Goal: Communication & Community: Answer question/provide support

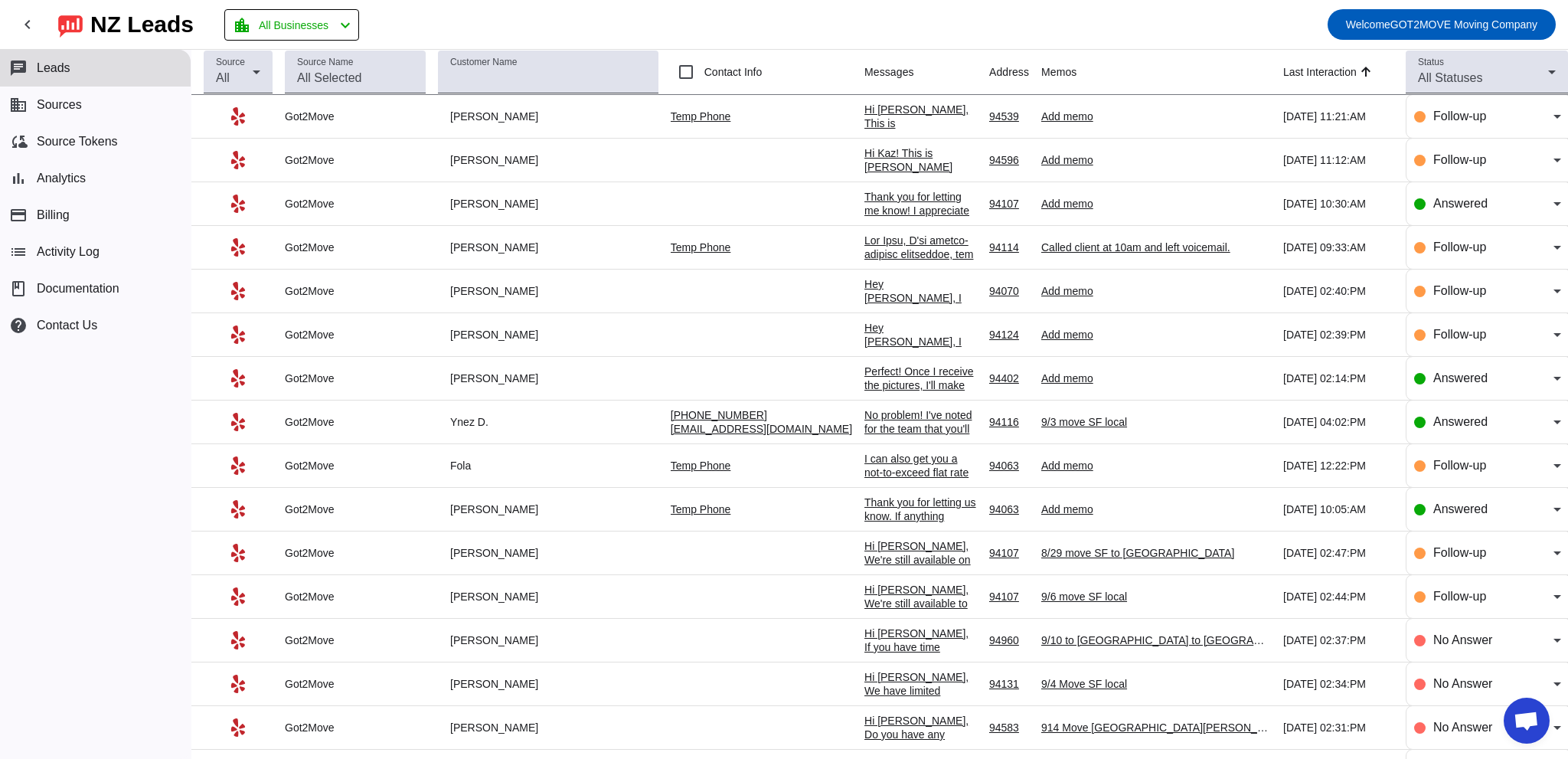
click at [865, 119] on div "Hi [PERSON_NAME], This is [PERSON_NAME] from Got2Move! We make moving easy, str…" at bounding box center [920, 310] width 112 height 413
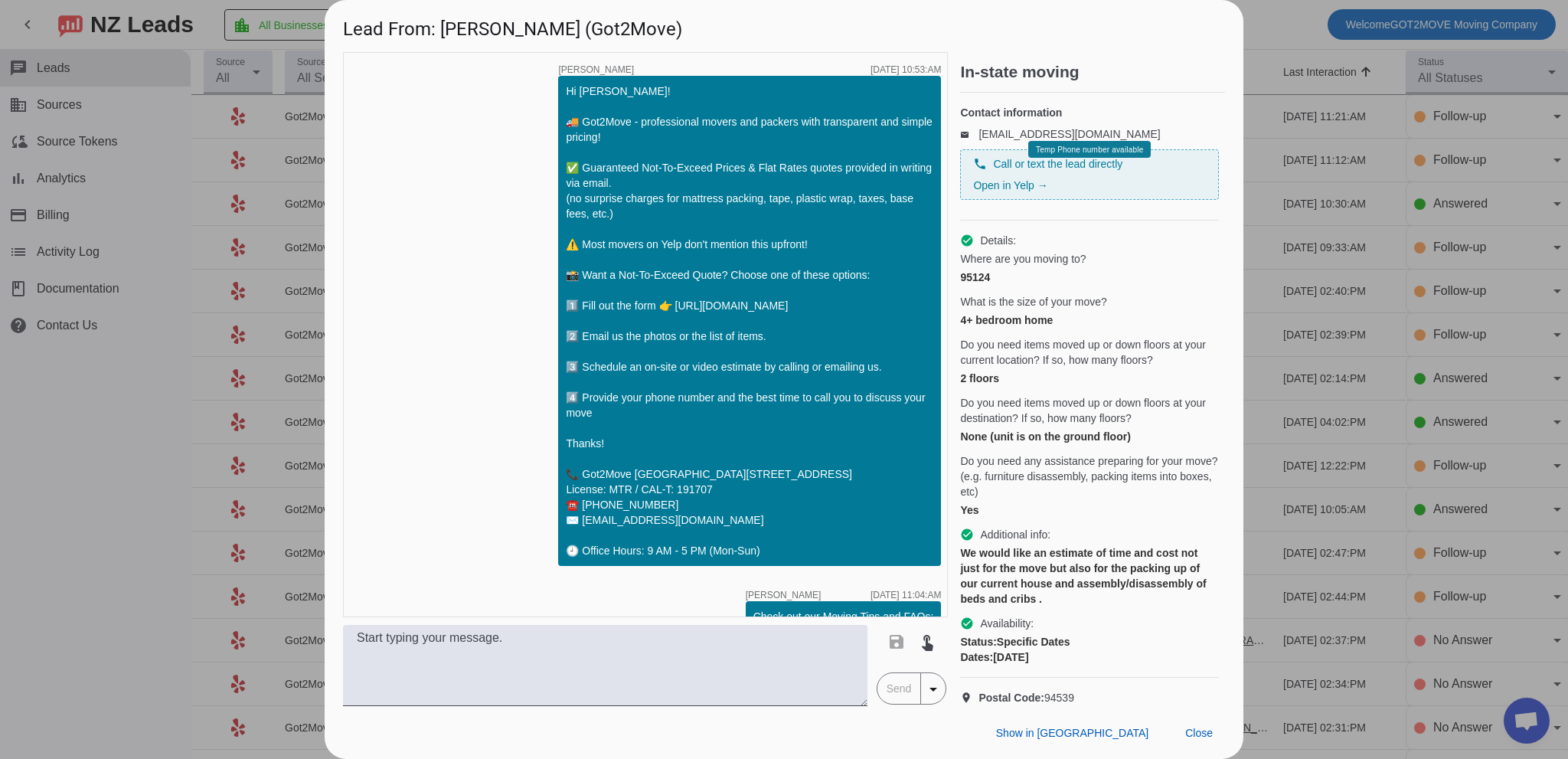
scroll to position [337, 0]
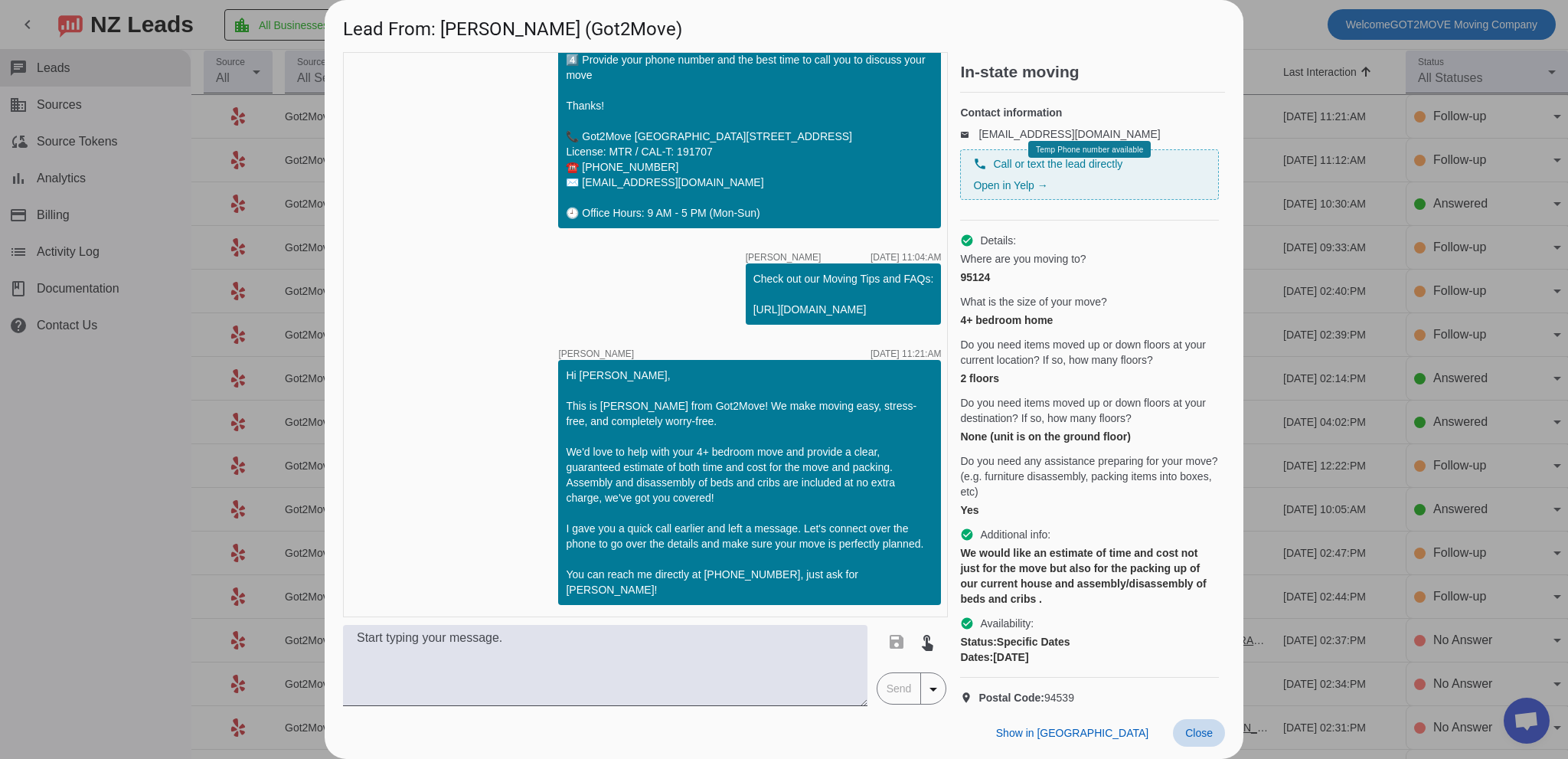
click at [1199, 728] on span "Close" at bounding box center [1199, 732] width 28 height 12
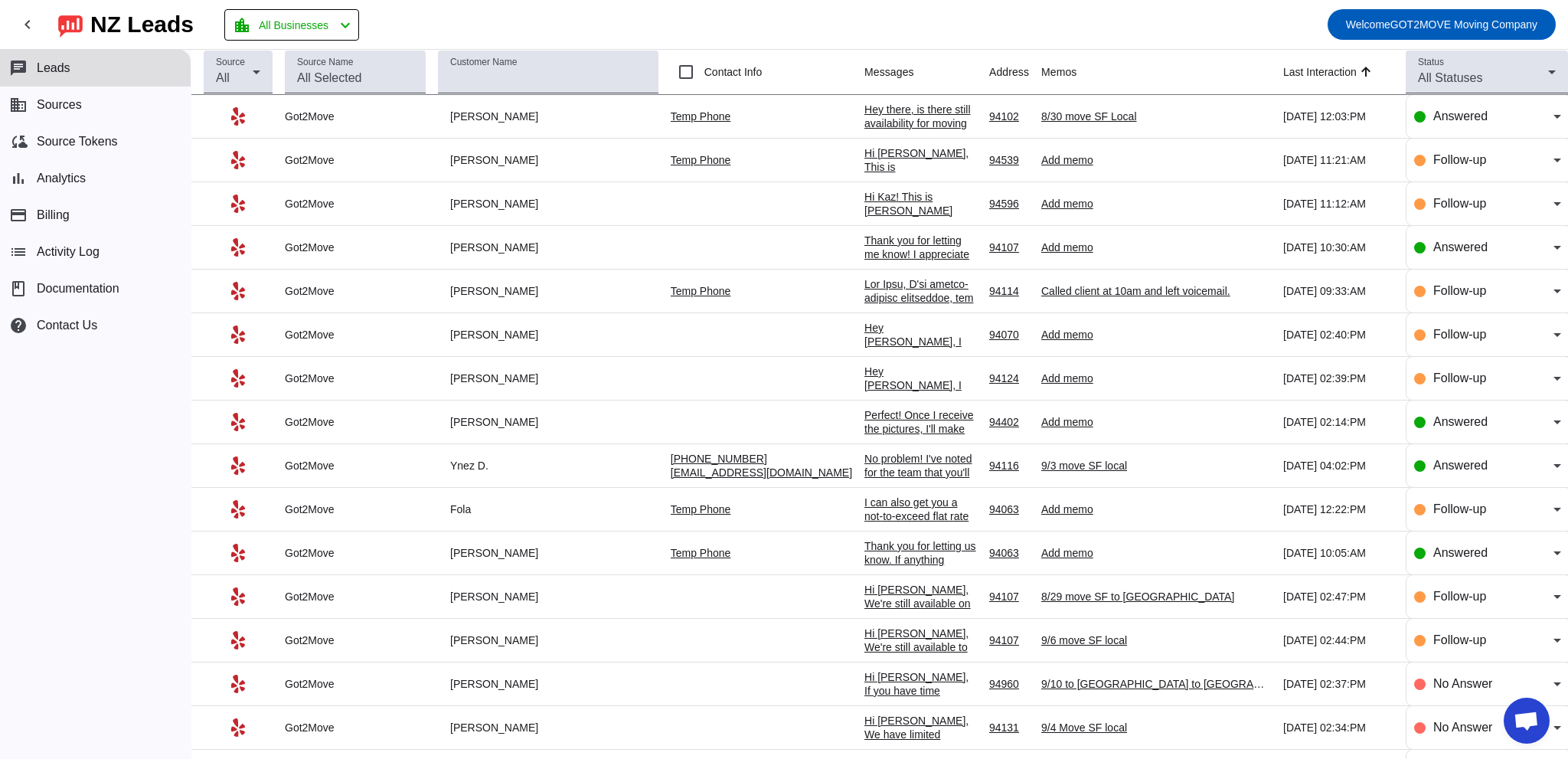
click at [865, 117] on div "Hey there, is there still availability for moving [DATE][DATE]?" at bounding box center [920, 123] width 112 height 42
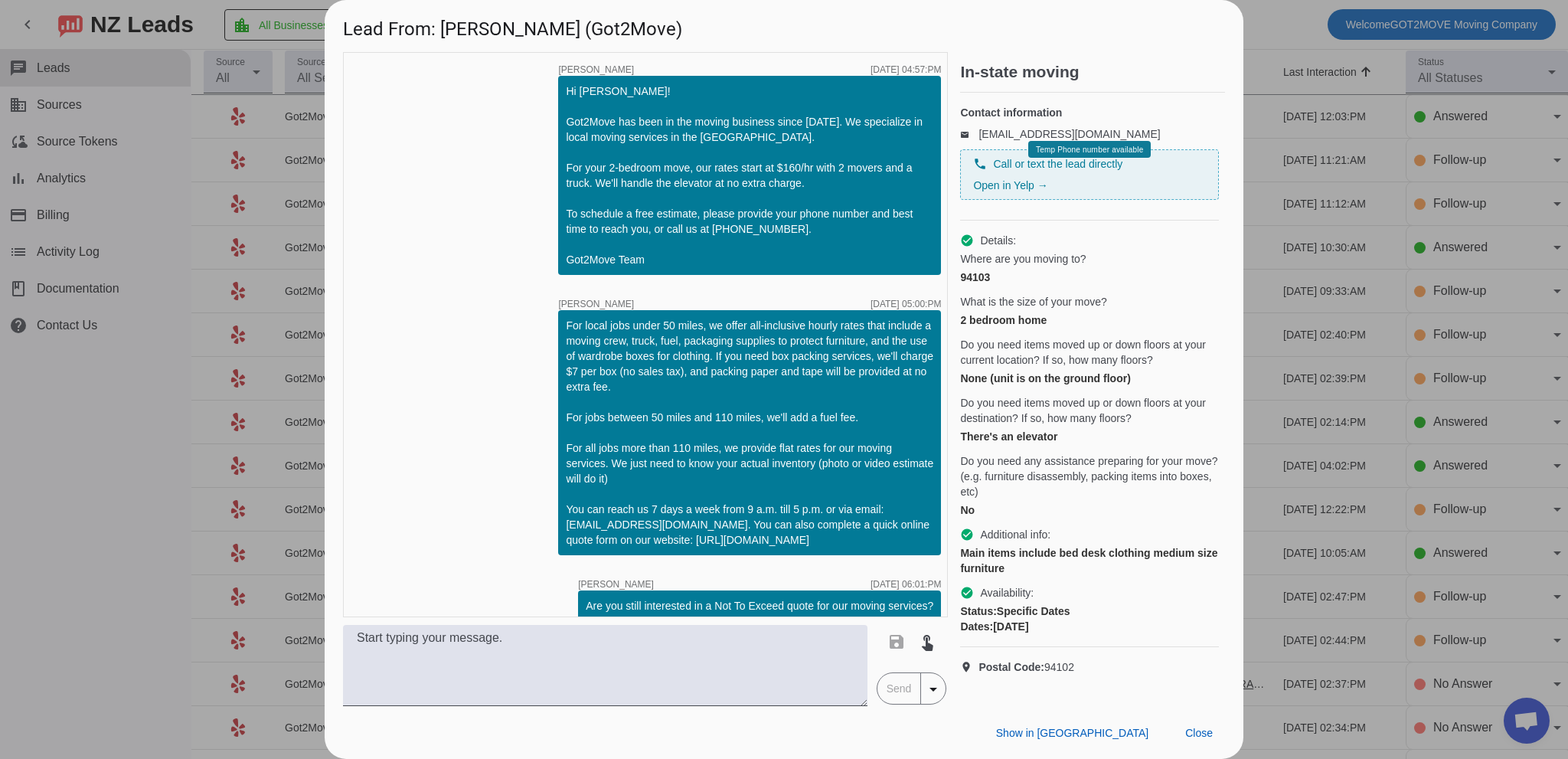
scroll to position [1060, 0]
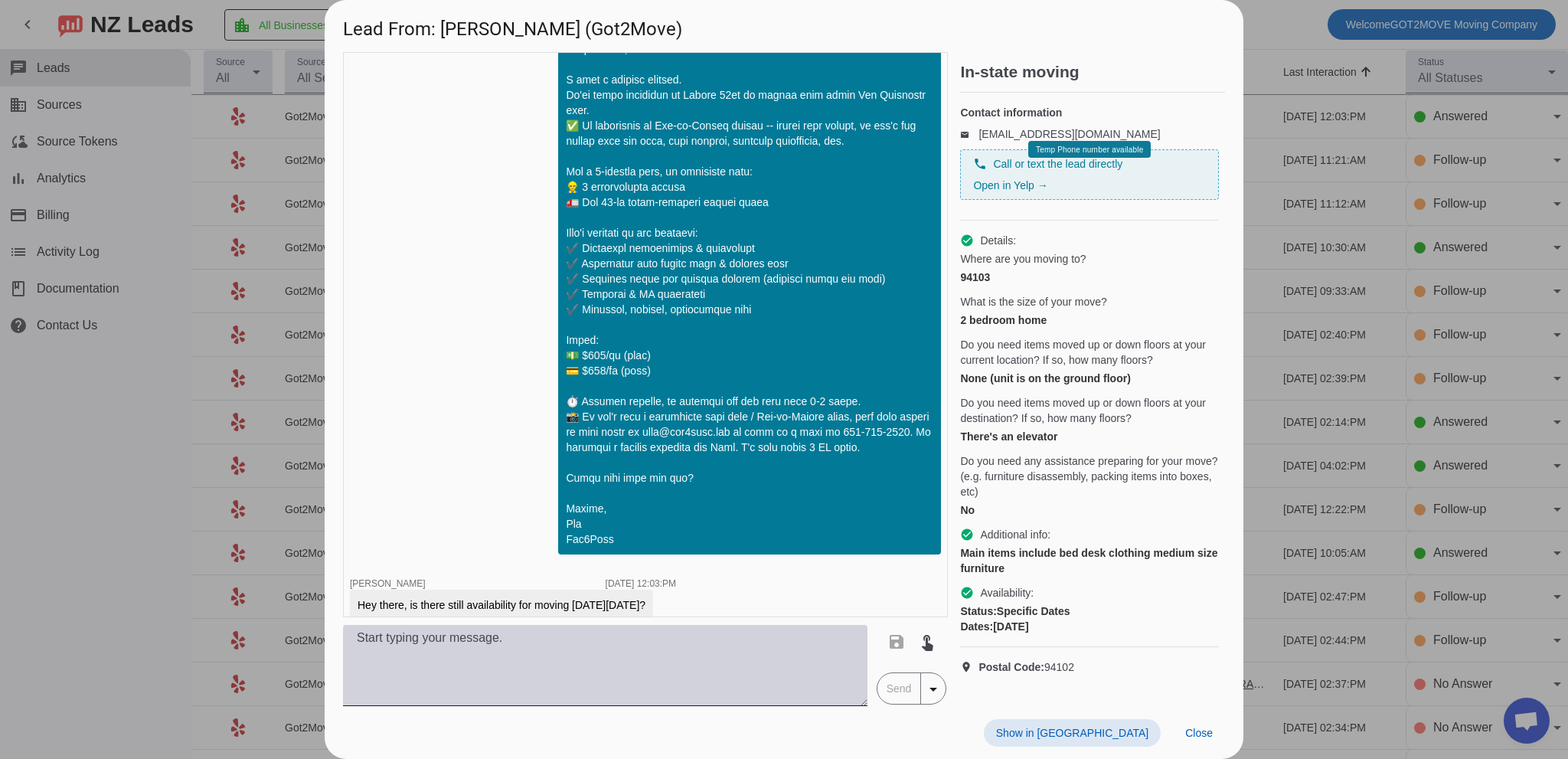
drag, startPoint x: 671, startPoint y: 662, endPoint x: 680, endPoint y: 651, distance: 14.2
click at [669, 663] on textarea at bounding box center [605, 665] width 525 height 82
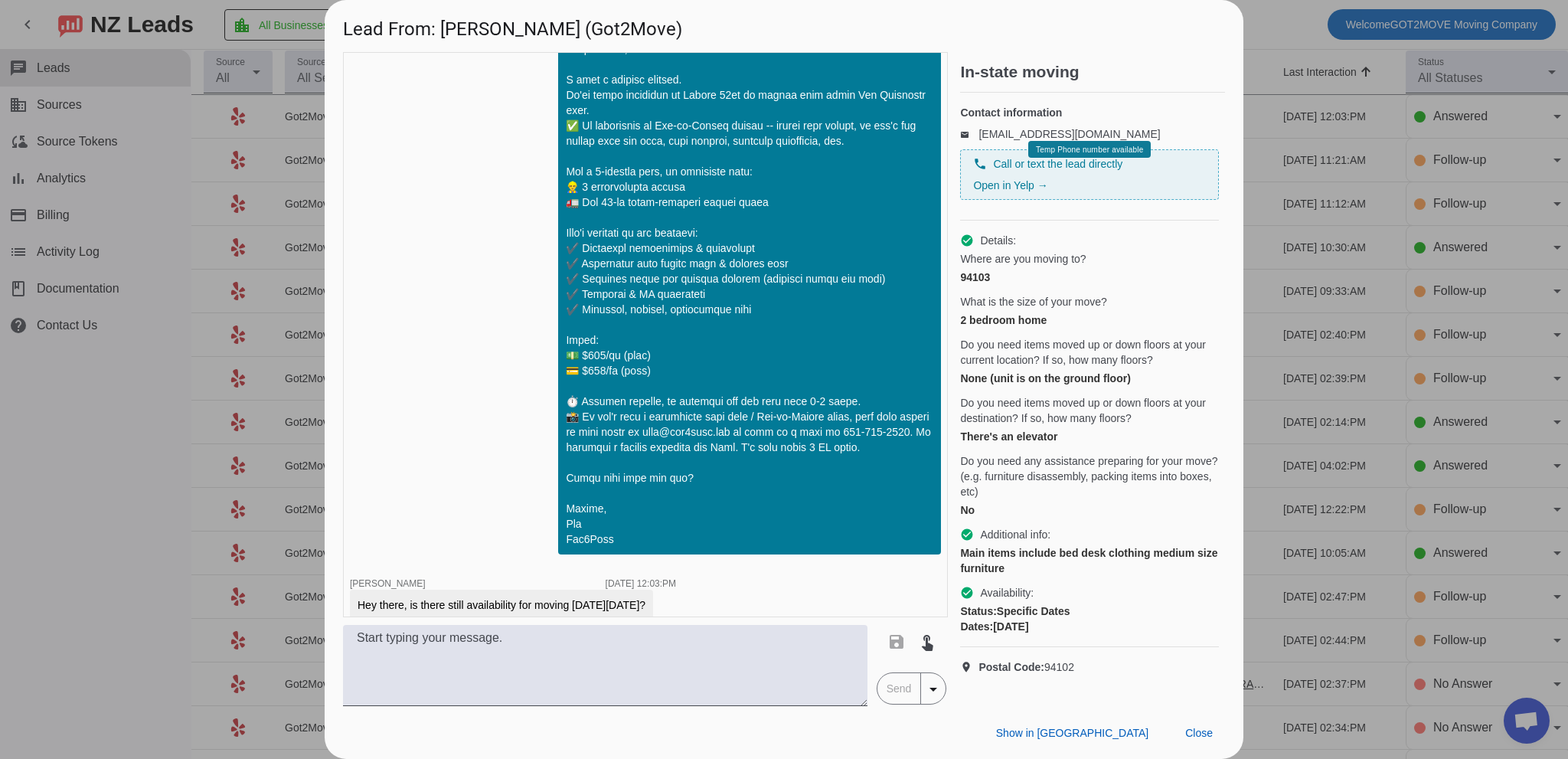
scroll to position [830, 0]
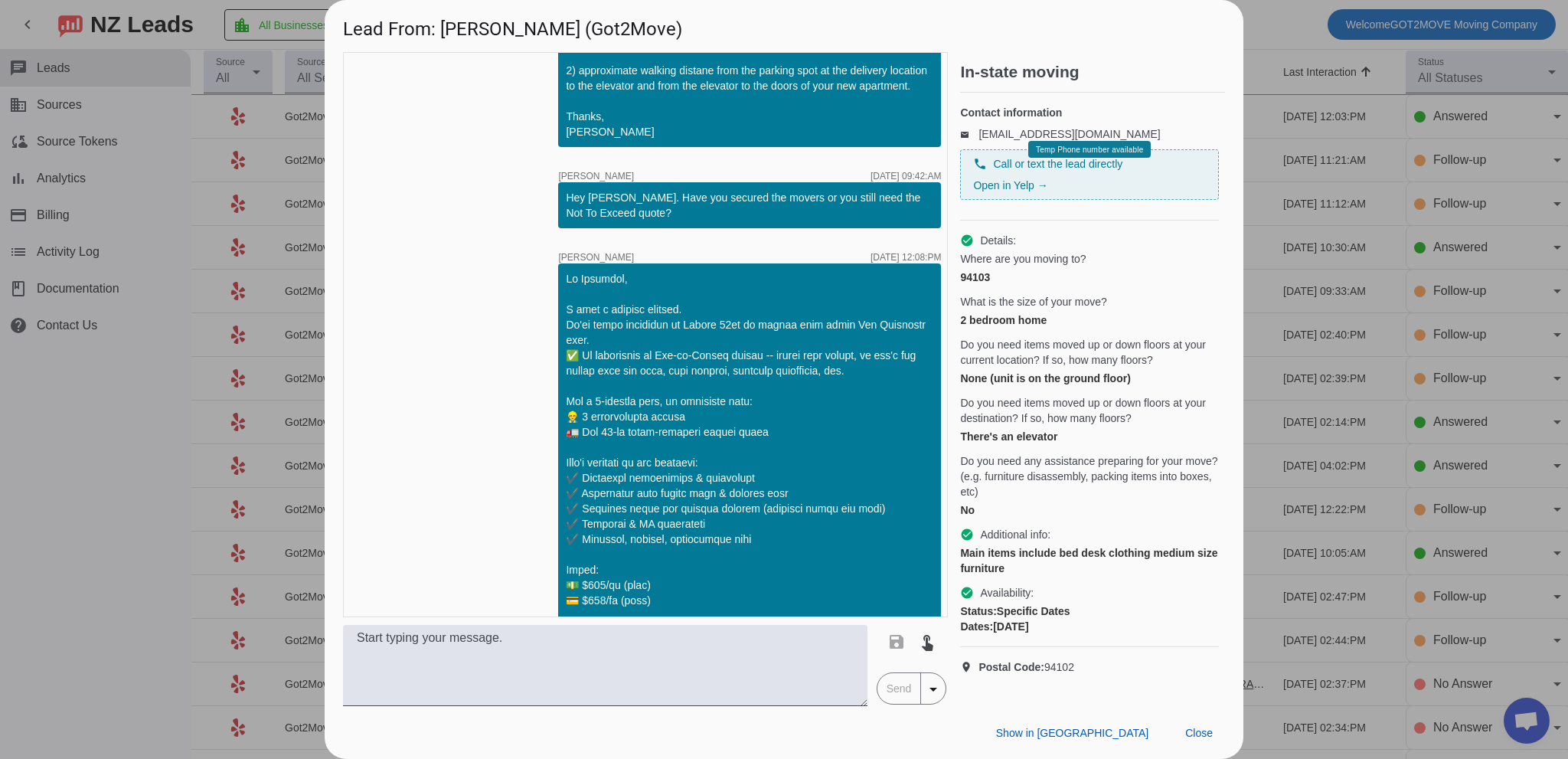
click at [606, 274] on div at bounding box center [749, 523] width 367 height 505
click at [606, 275] on div at bounding box center [749, 523] width 367 height 505
copy div "Abhishek"
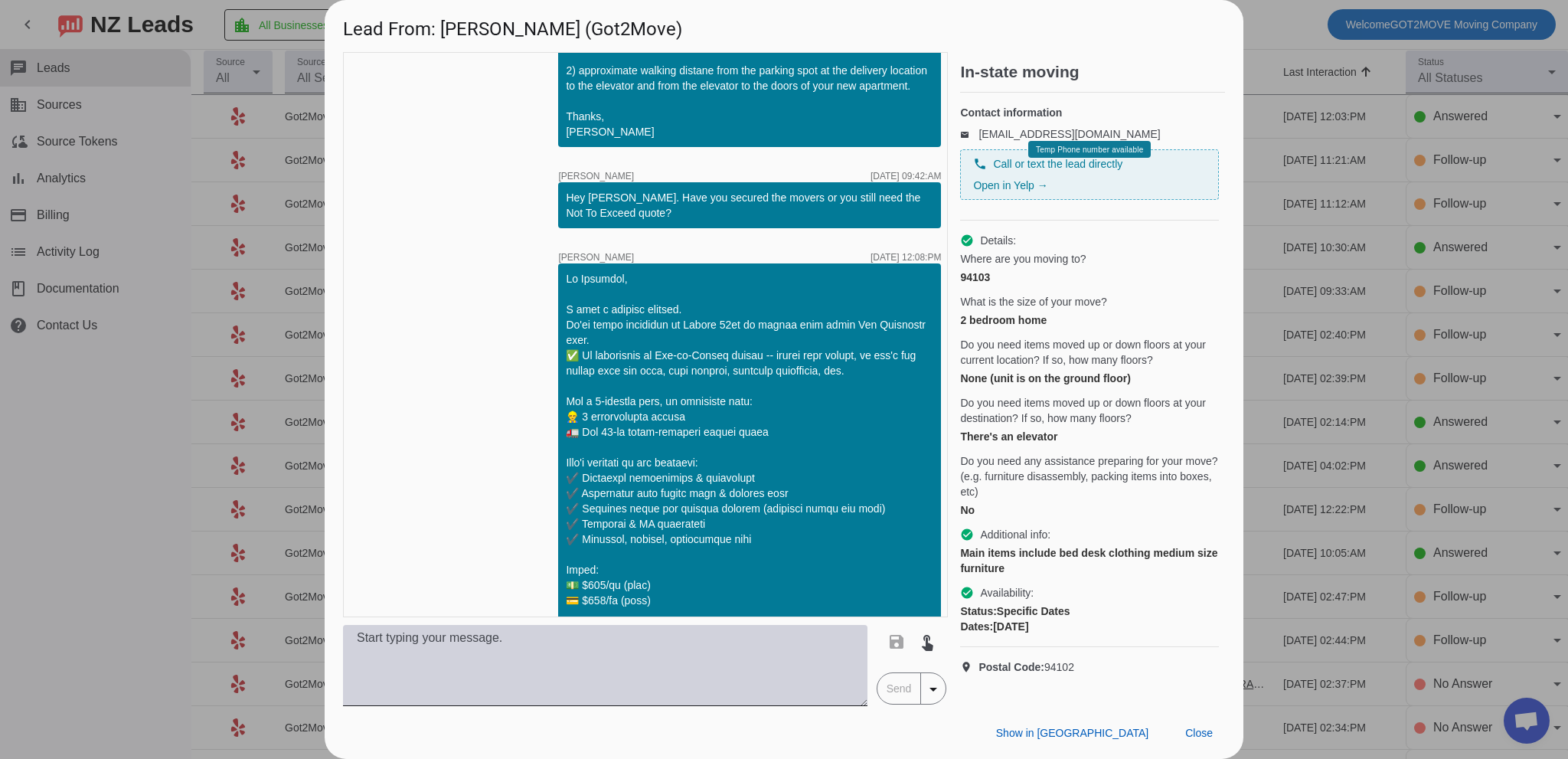
drag, startPoint x: 739, startPoint y: 689, endPoint x: 724, endPoint y: 691, distance: 15.1
click at [732, 689] on textarea at bounding box center [605, 665] width 525 height 82
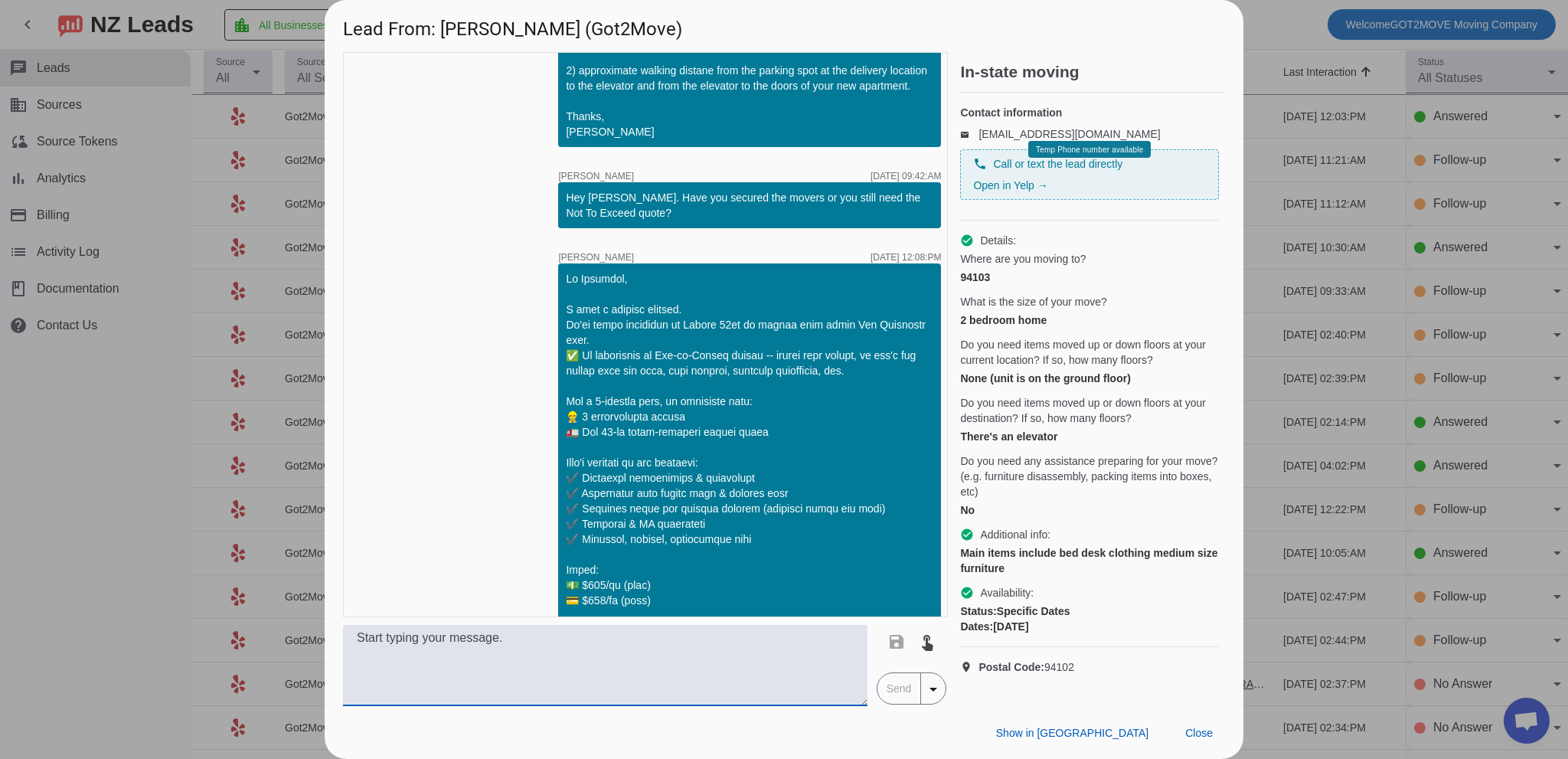
paste textarea "Hi [PERSON_NAME], [PERSON_NAME] here! We still have 1 spot left on 8/30. Would …"
click at [359, 676] on textarea "Hi [PERSON_NAME], [PERSON_NAME] here! We still have 1 spot left on 8/30. Would …" at bounding box center [605, 665] width 525 height 82
click at [415, 670] on textarea "Hi [PERSON_NAME], [PERSON_NAME] here! Yes! We still have 1 spot left on 8/30. W…" at bounding box center [605, 665] width 525 height 82
drag, startPoint x: 415, startPoint y: 670, endPoint x: 436, endPoint y: 670, distance: 21.0
click at [415, 670] on textarea "Hi [PERSON_NAME], [PERSON_NAME] here! Yes! We still have 1 spot left on 8/30. W…" at bounding box center [605, 665] width 525 height 82
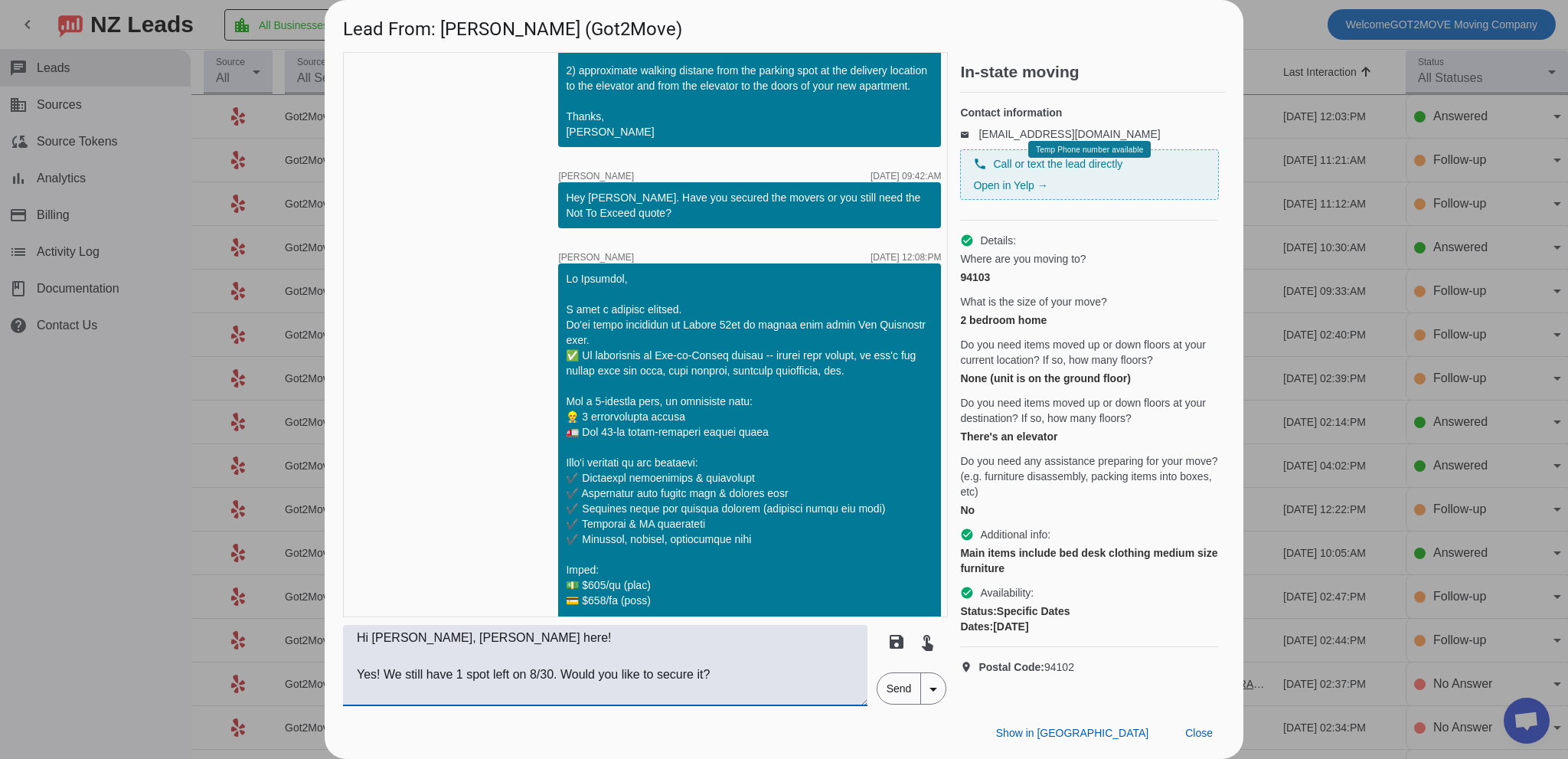
click at [560, 670] on textarea "Hi [PERSON_NAME], [PERSON_NAME] here! Yes! We still have 1 spot left on 8/30. W…" at bounding box center [605, 665] width 525 height 82
drag, startPoint x: 610, startPoint y: 665, endPoint x: 751, endPoint y: 677, distance: 141.5
click at [613, 665] on textarea "Hi [PERSON_NAME], [PERSON_NAME] here! Yes! We still have 1 spot left on 8/30. W…" at bounding box center [605, 665] width 525 height 82
type textarea "Hi [PERSON_NAME], [PERSON_NAME] here! Yes! We still have 1 spot left on 8/30. W…"
click at [897, 684] on span "Send" at bounding box center [899, 688] width 44 height 31
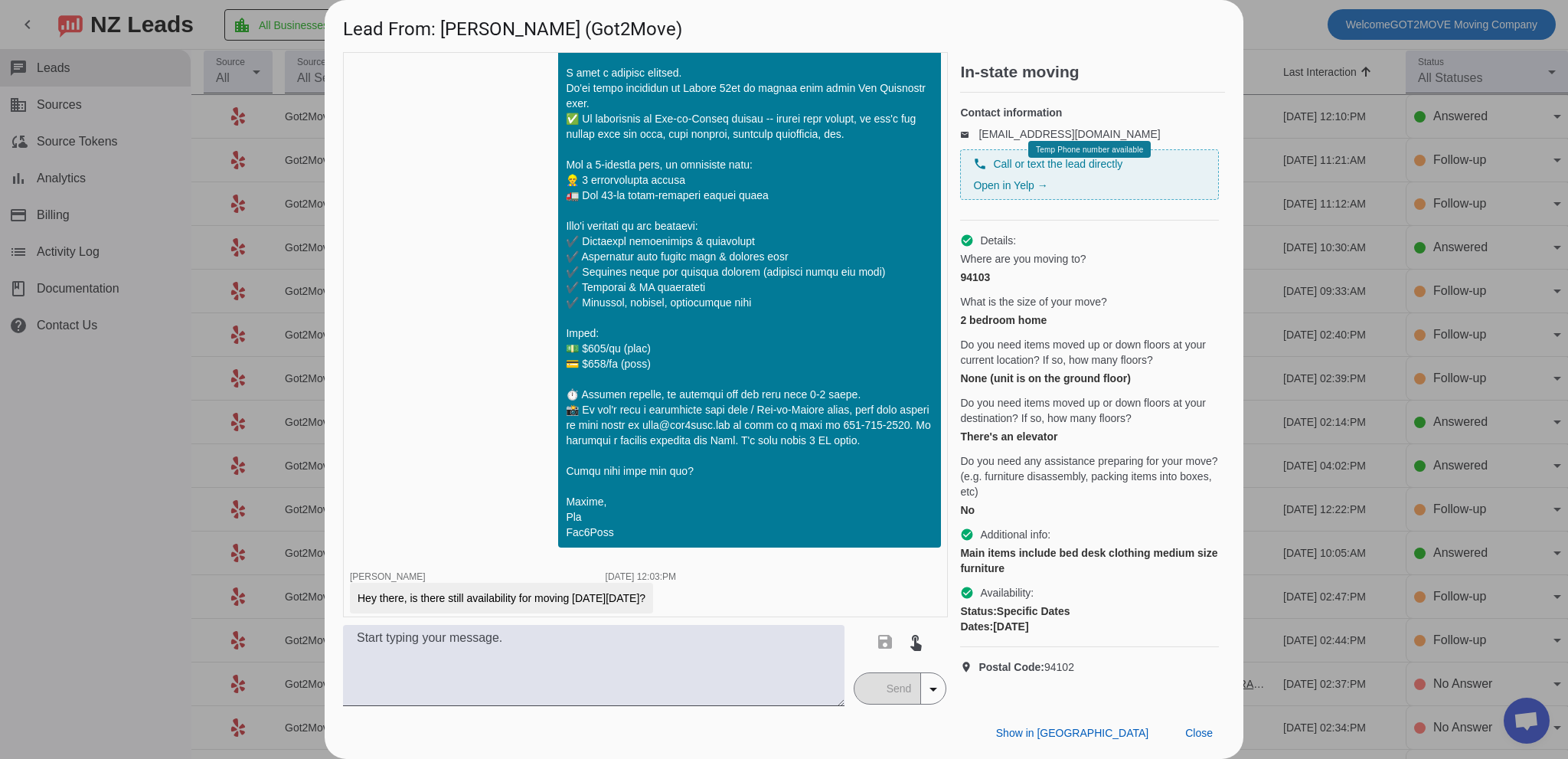
scroll to position [1157, 0]
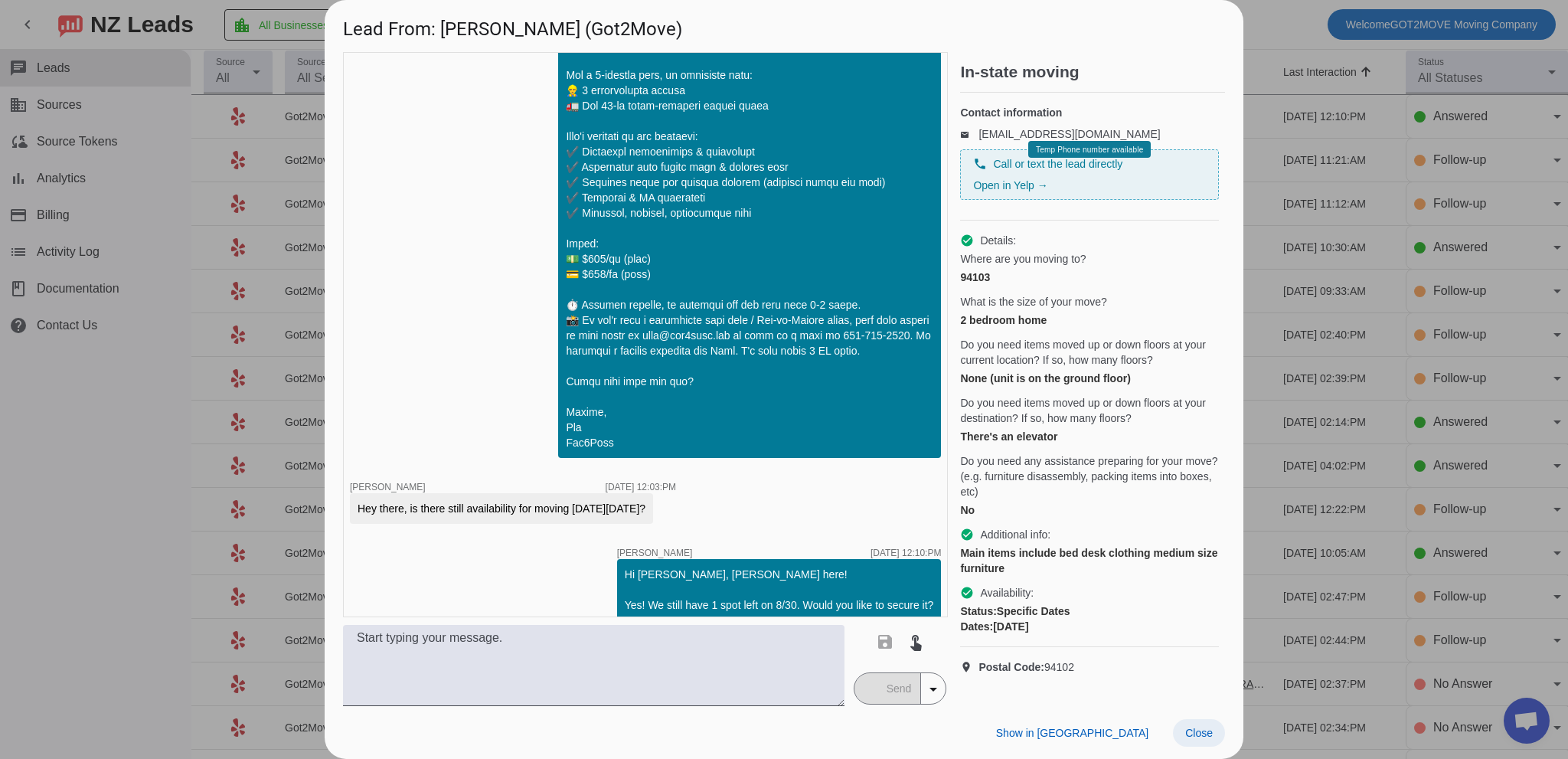
click at [1185, 725] on span at bounding box center [1198, 733] width 52 height 28
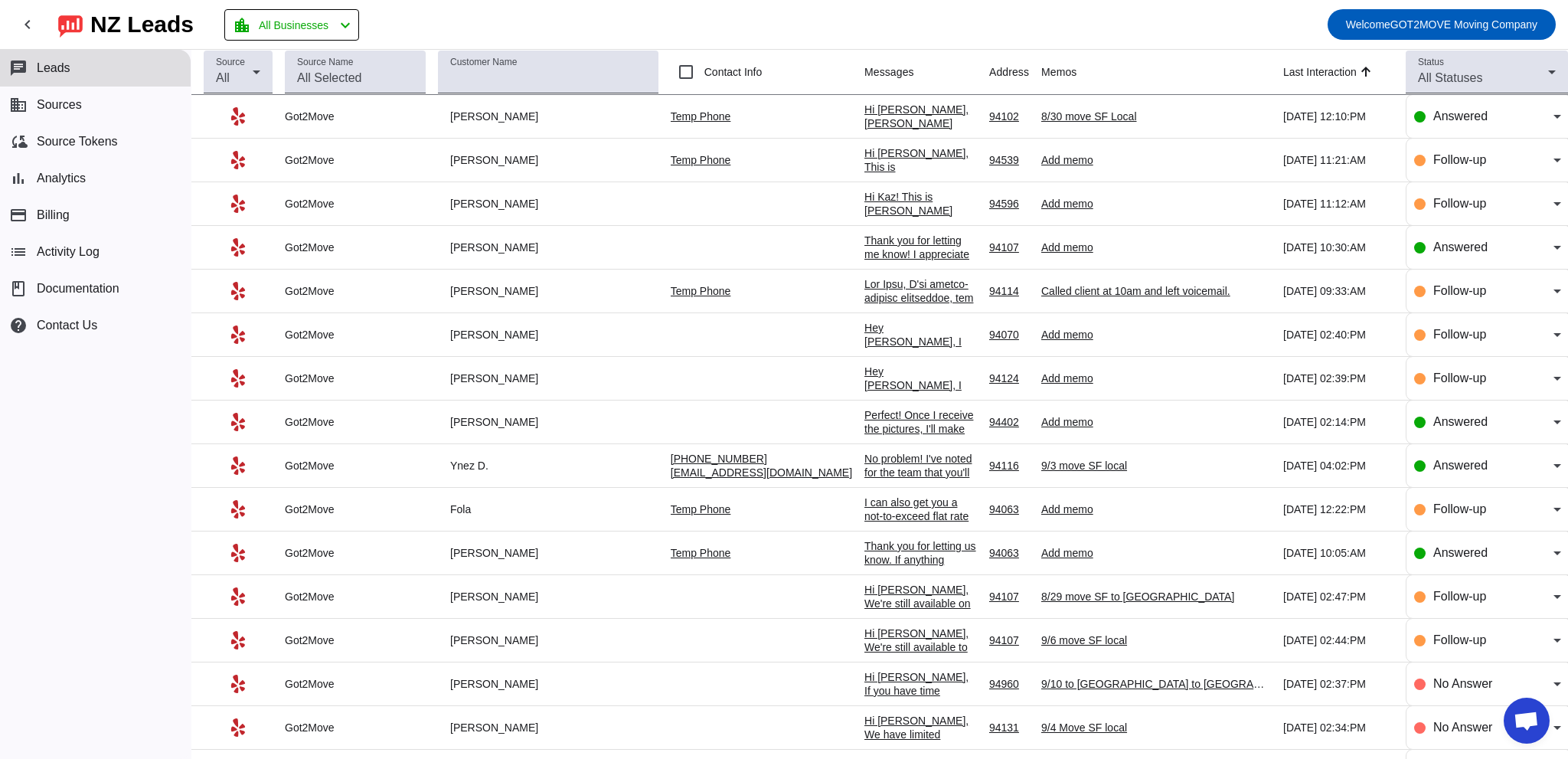
click at [865, 117] on div "Hi [PERSON_NAME], [PERSON_NAME] here! Yes! We still have 1 spot left on 8/30. W…" at bounding box center [920, 144] width 112 height 82
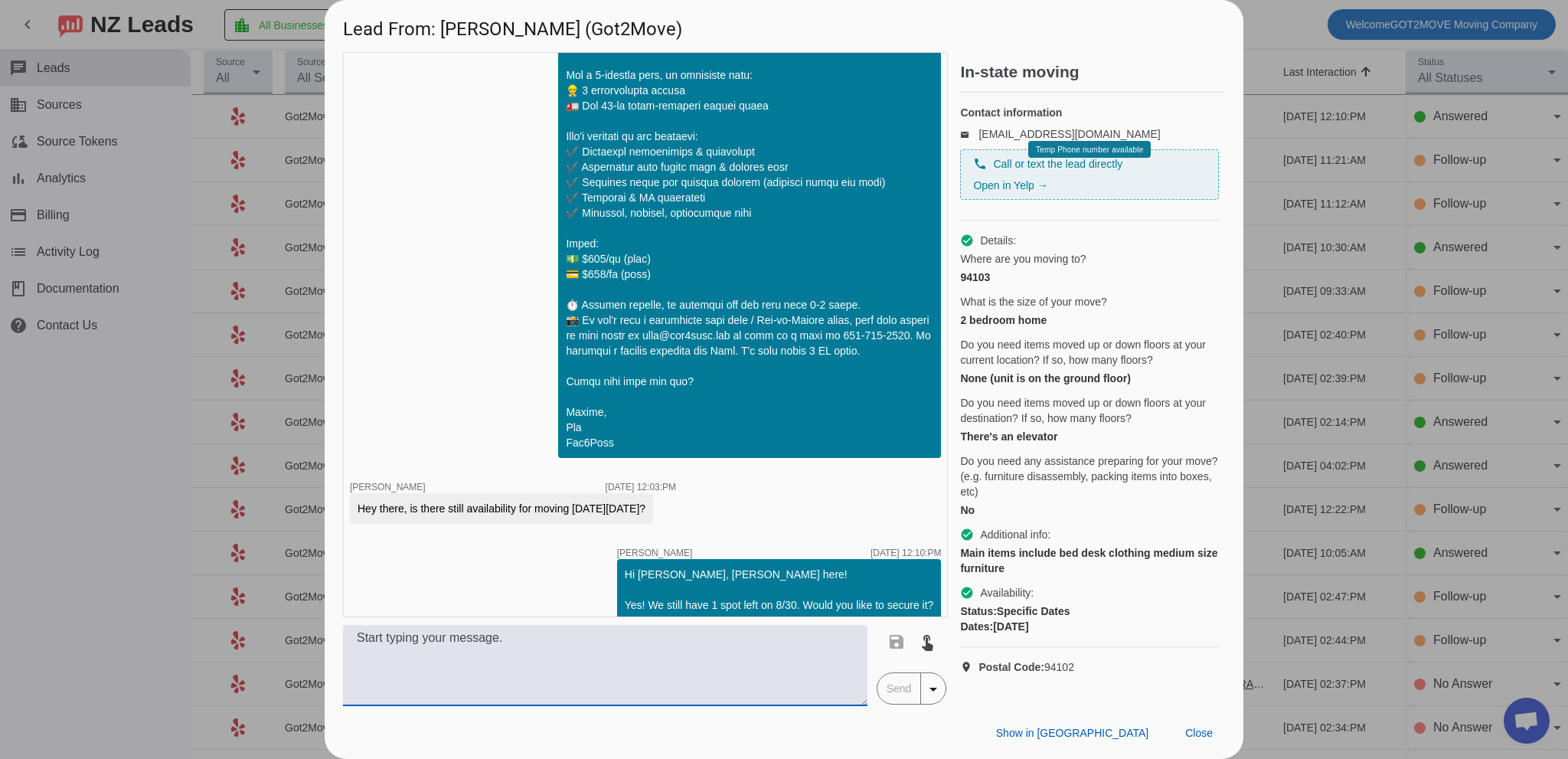
click at [547, 640] on textarea at bounding box center [605, 665] width 525 height 82
drag, startPoint x: 1200, startPoint y: 730, endPoint x: 975, endPoint y: 687, distance: 229.1
click at [1197, 733] on span "Close" at bounding box center [1199, 732] width 28 height 12
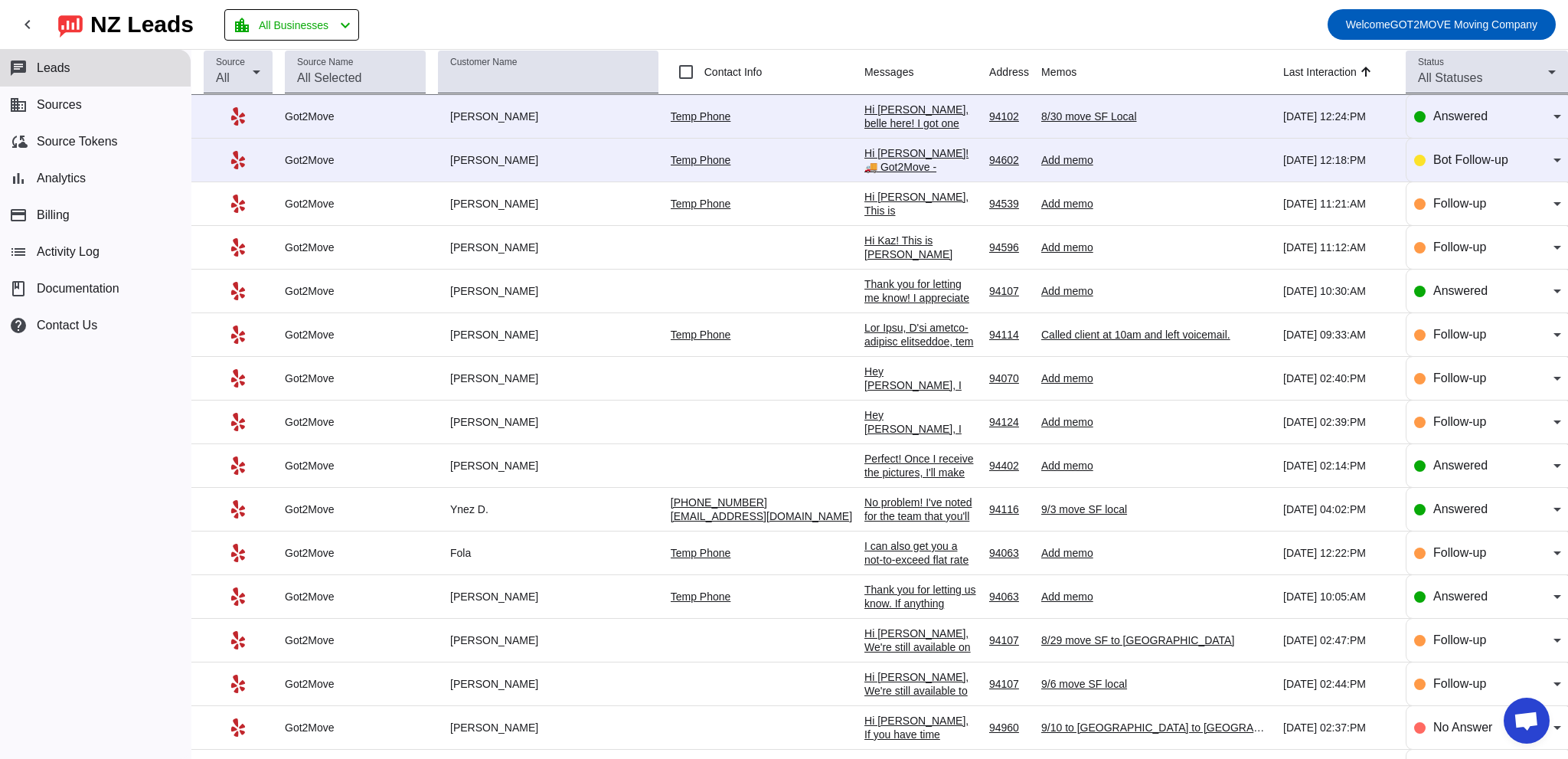
click at [865, 118] on div "Hi [PERSON_NAME], belle here! I got one spot left for 8/30. Let me know if you …" at bounding box center [920, 137] width 112 height 69
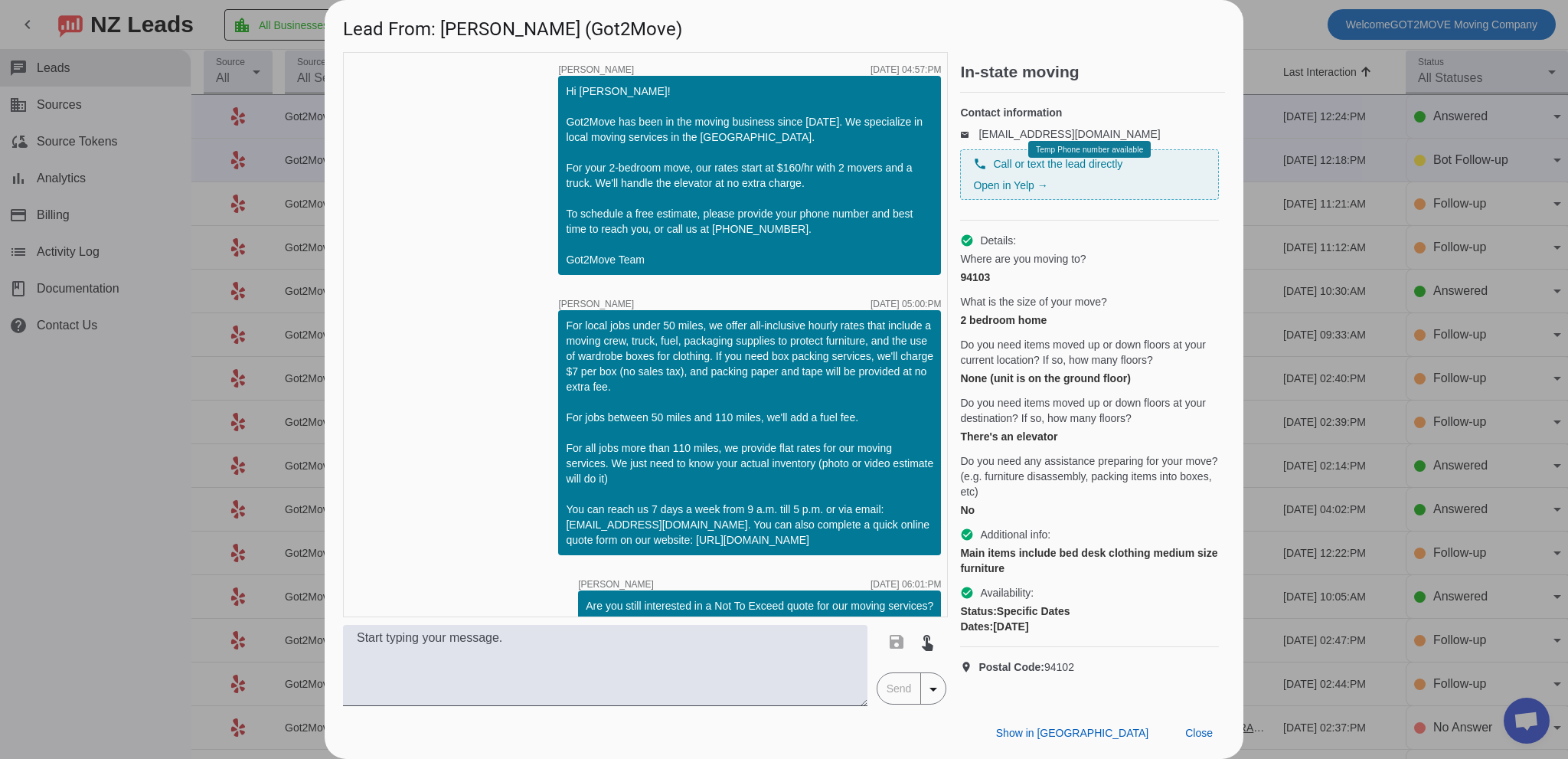
scroll to position [1238, 0]
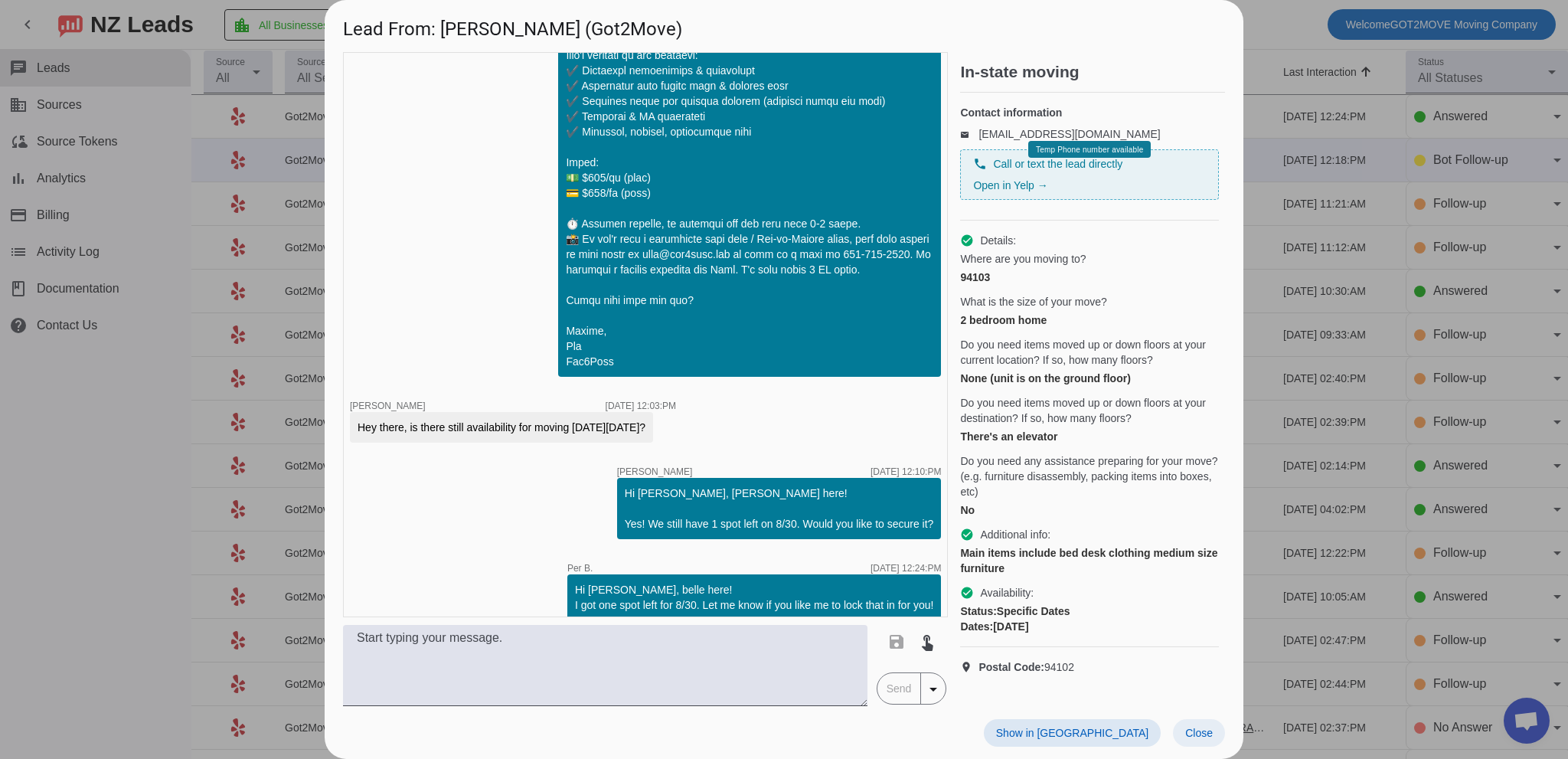
drag, startPoint x: 1199, startPoint y: 729, endPoint x: 878, endPoint y: 524, distance: 380.9
click at [1196, 729] on span "Close" at bounding box center [1199, 732] width 28 height 12
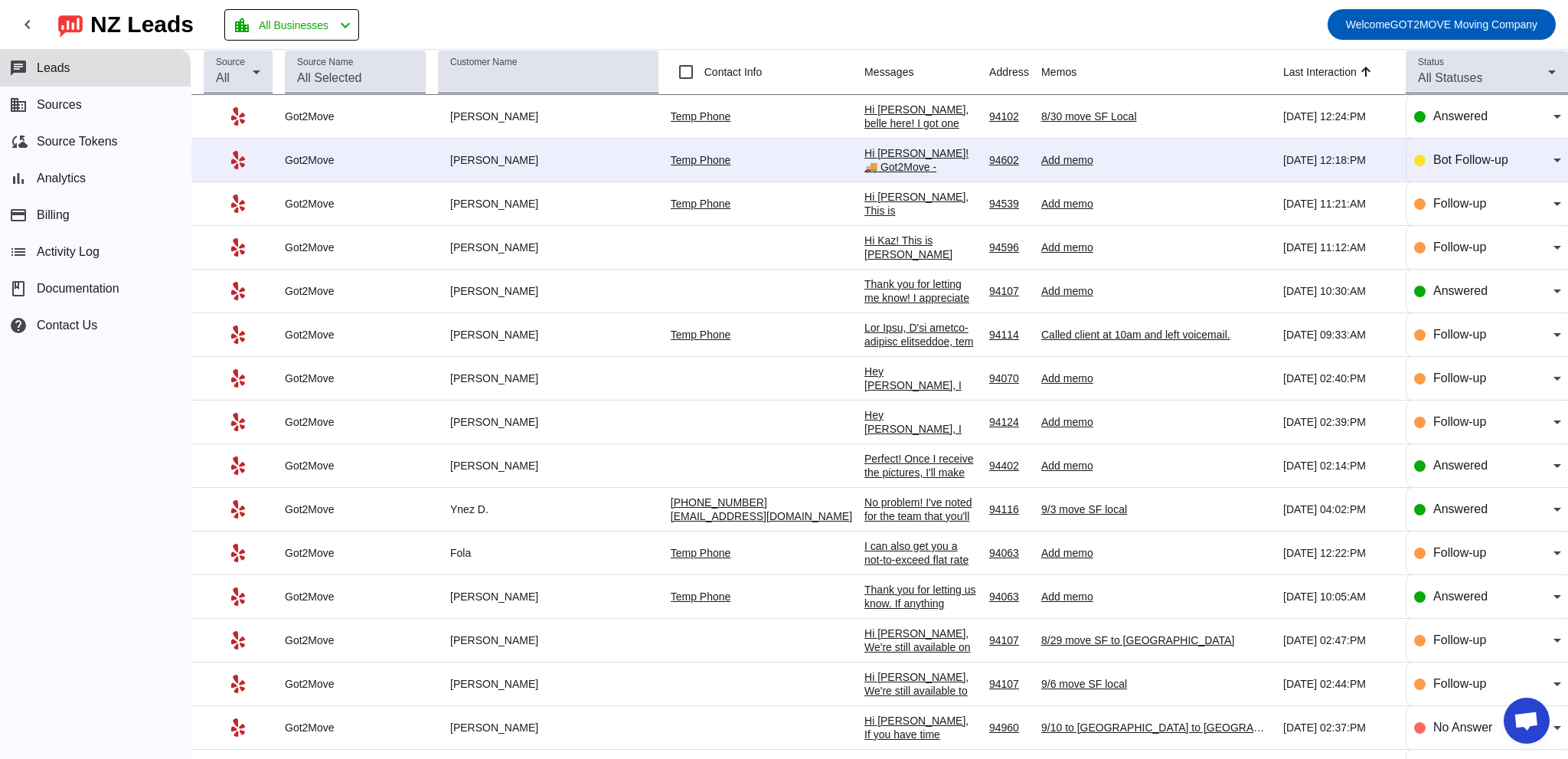
click at [865, 152] on div "Hi [PERSON_NAME]! 🚚 Got2Move - professional movers and packers with transparent…" at bounding box center [920, 422] width 112 height 551
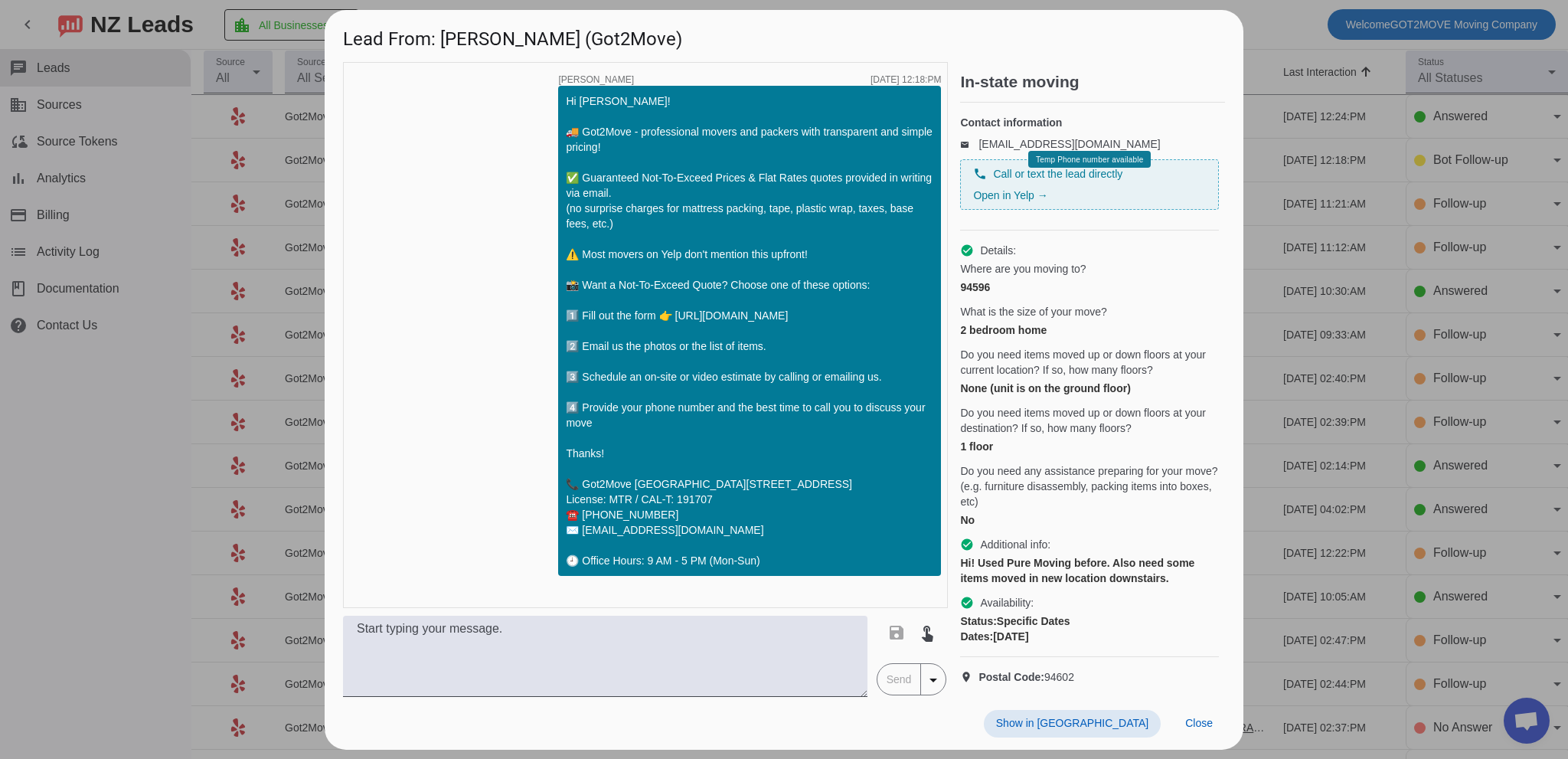
scroll to position [7, 0]
click at [1016, 192] on link "Open in Yelp →" at bounding box center [1010, 195] width 74 height 12
click at [1200, 728] on span "Close" at bounding box center [1199, 722] width 28 height 12
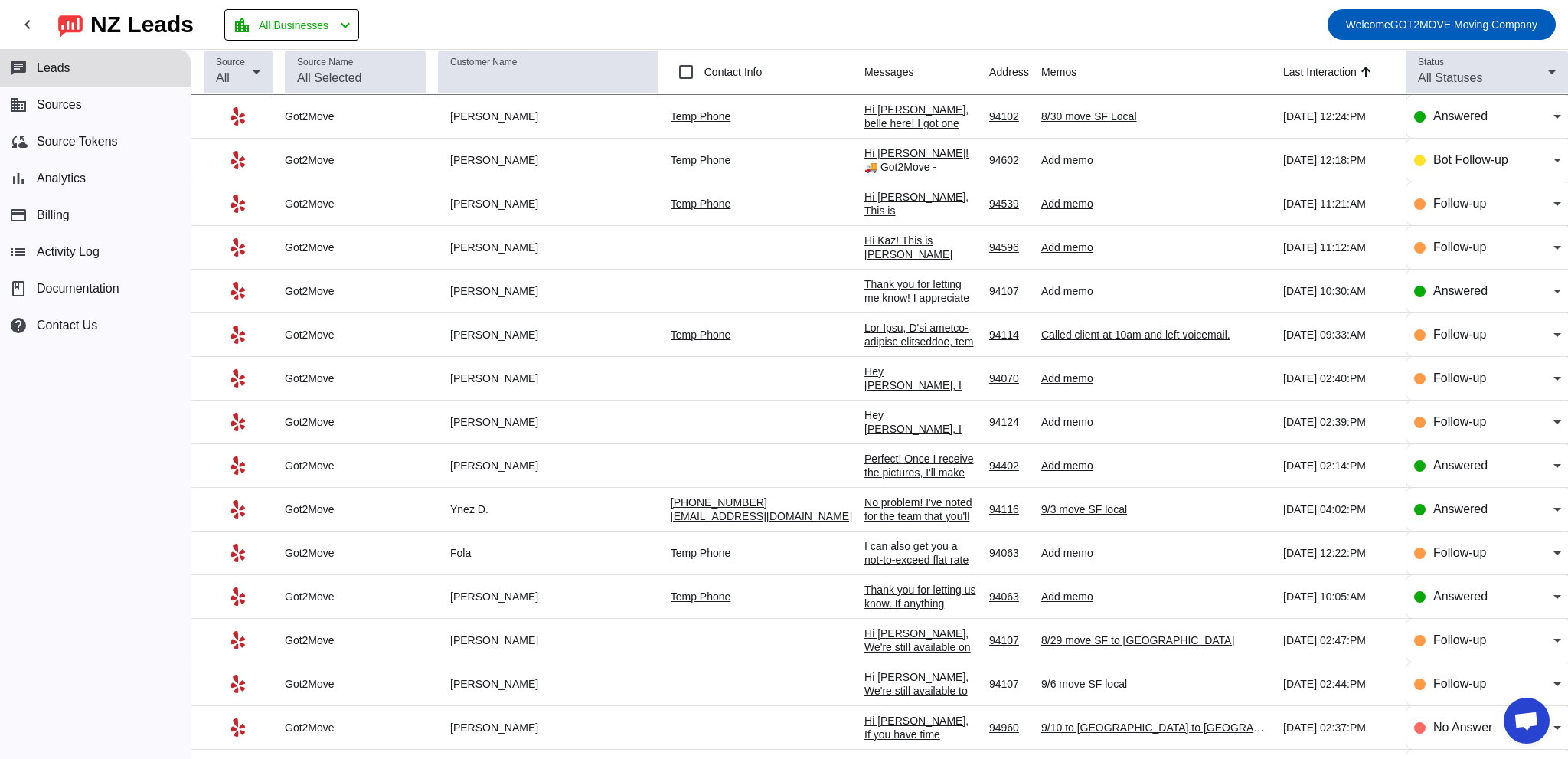
click at [865, 191] on div "Hi [PERSON_NAME], This is [PERSON_NAME] from Got2Move! We make moving easy, str…" at bounding box center [920, 397] width 112 height 413
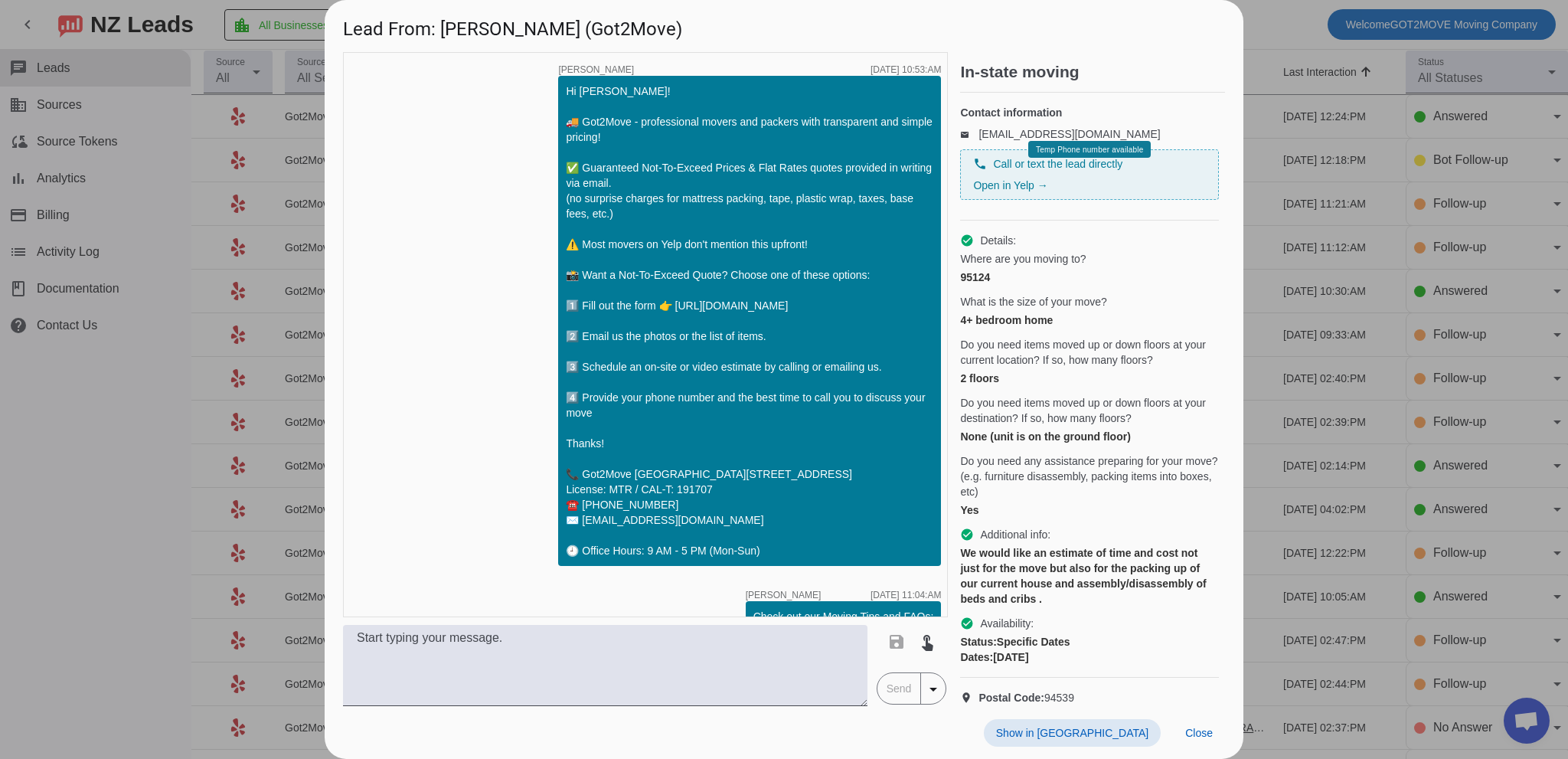
scroll to position [337, 0]
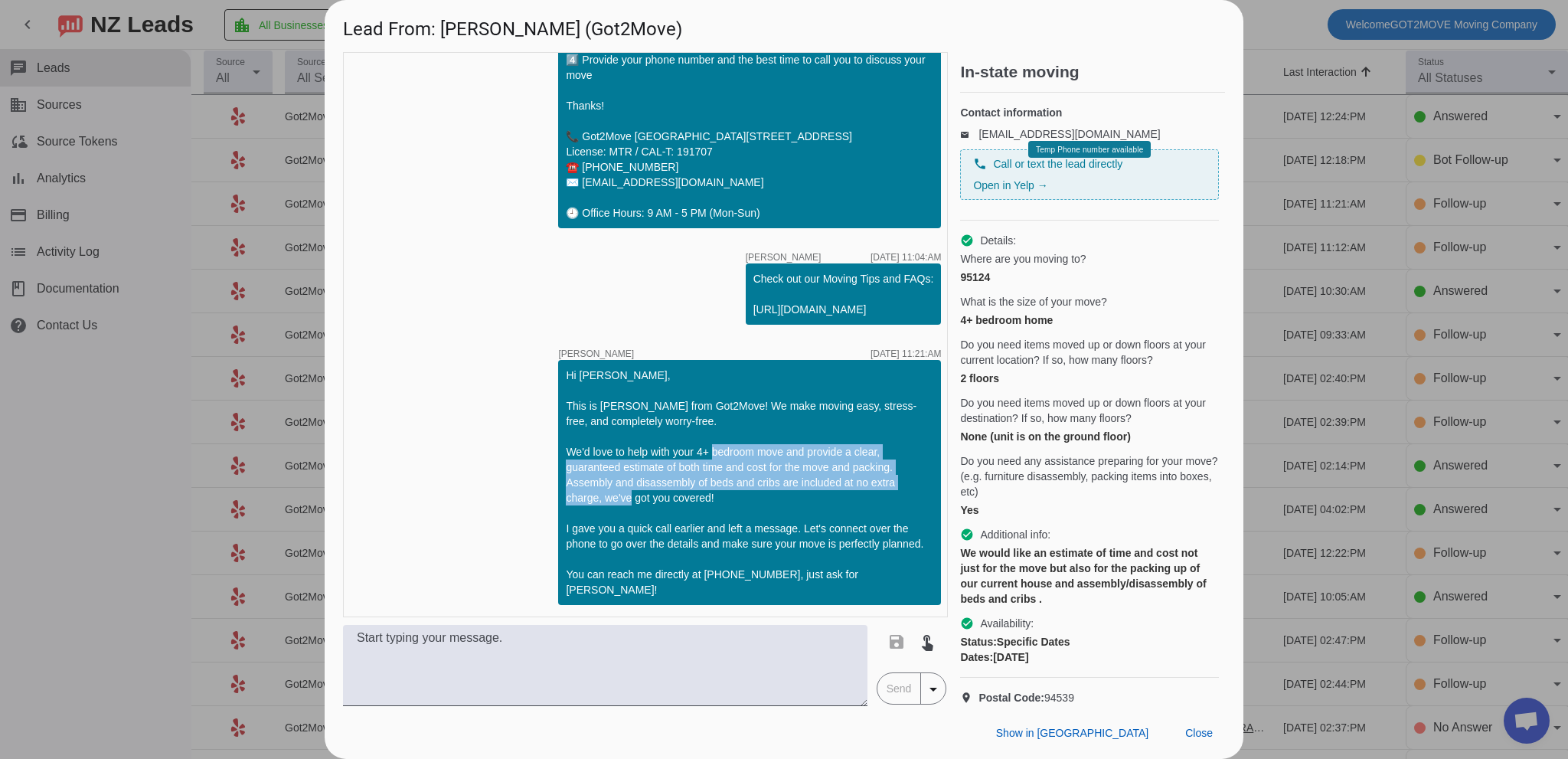
drag, startPoint x: 796, startPoint y: 468, endPoint x: 833, endPoint y: 512, distance: 57.5
click at [833, 512] on div "Hi [PERSON_NAME], This is [PERSON_NAME] from Got2Move! We make moving easy, str…" at bounding box center [749, 482] width 367 height 230
drag, startPoint x: 1200, startPoint y: 733, endPoint x: 1005, endPoint y: 555, distance: 264.0
click at [1199, 733] on span "Close" at bounding box center [1199, 732] width 28 height 12
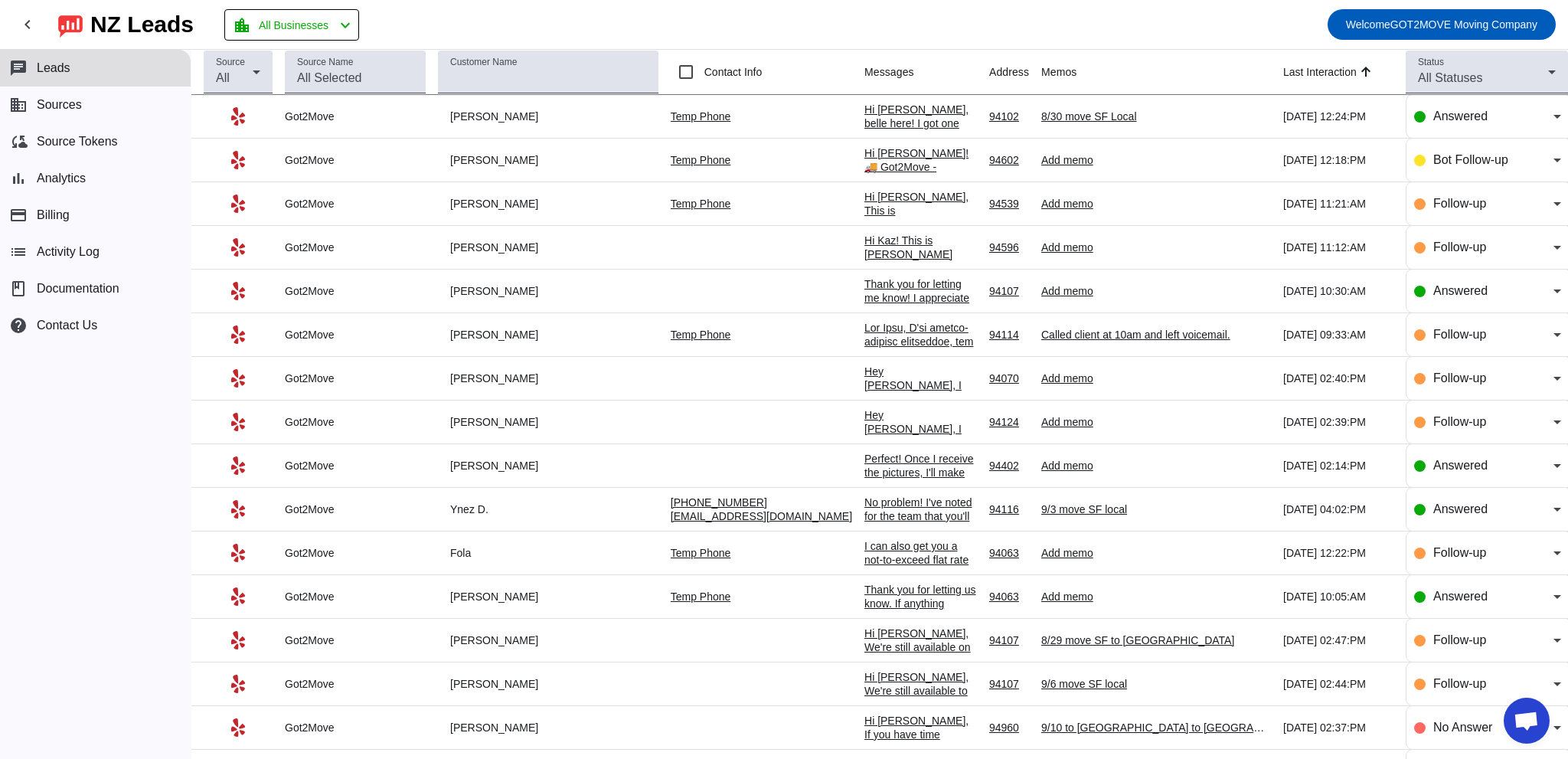
click at [865, 286] on div "Thank you for letting me know! I appreciate the update and if you ever need mov…" at bounding box center [920, 318] width 112 height 82
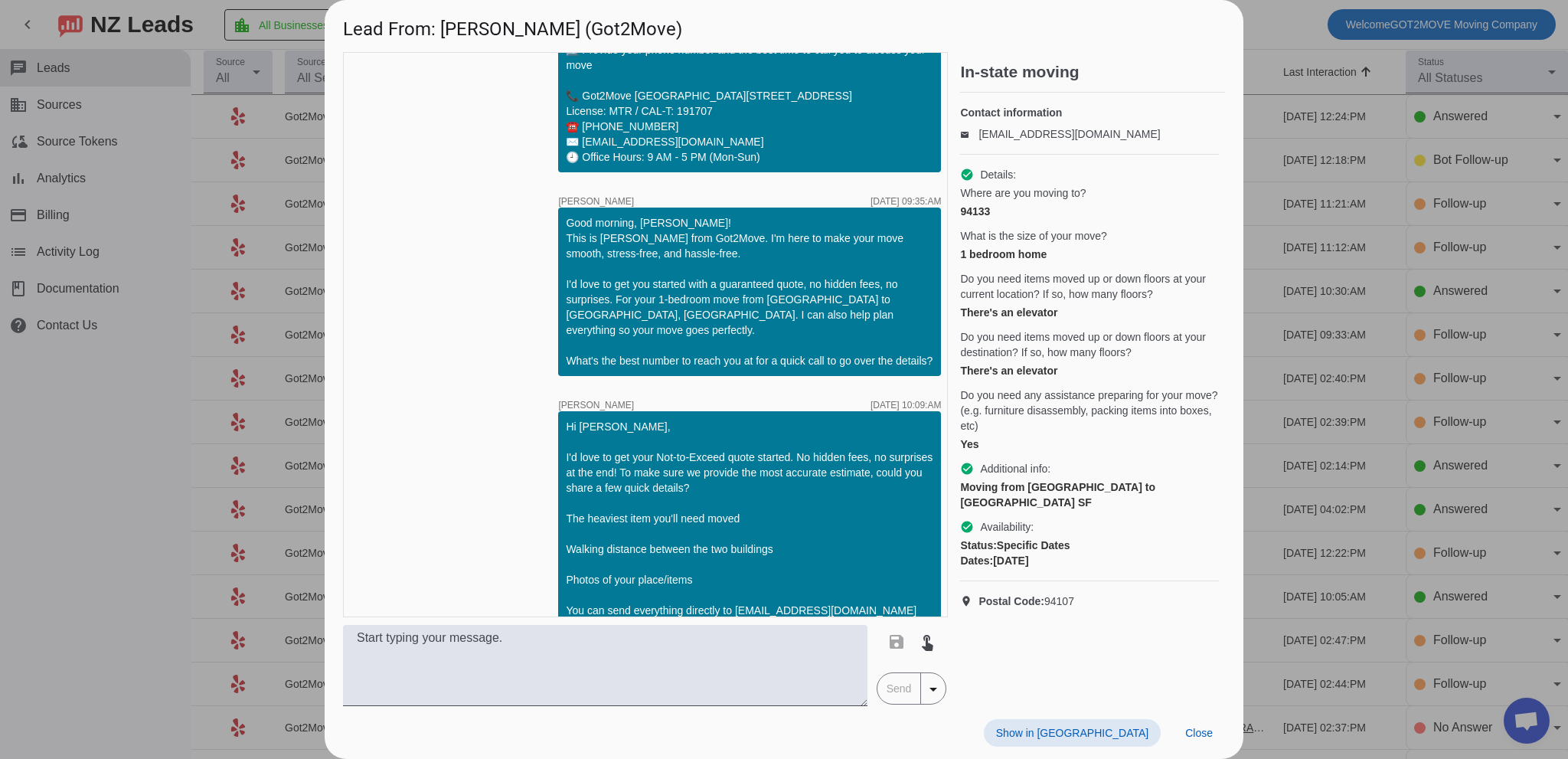
scroll to position [968, 0]
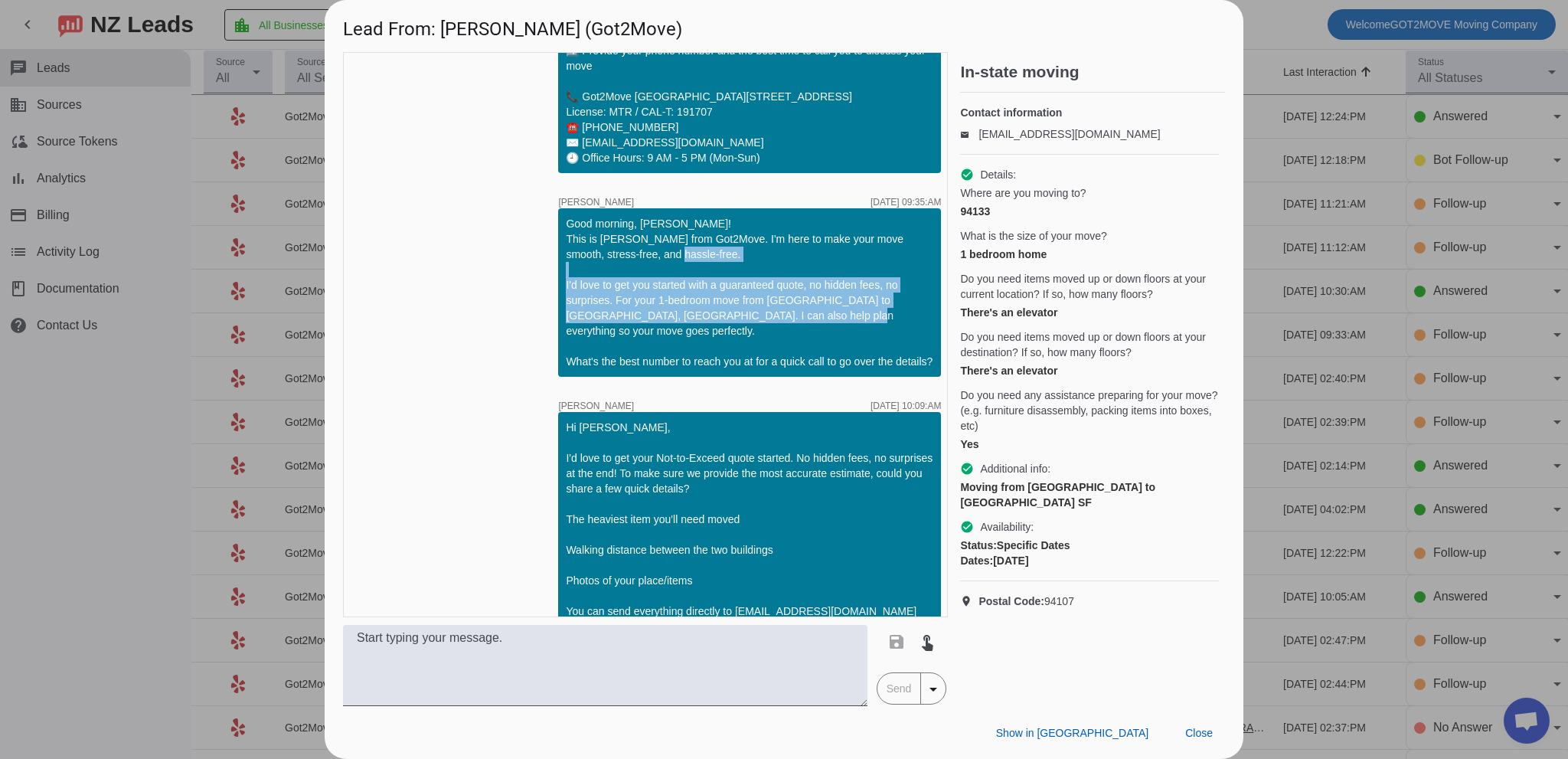
drag, startPoint x: 838, startPoint y: 343, endPoint x: 537, endPoint y: 310, distance: 302.8
click at [537, 310] on div "timer close [PERSON_NAME] [DATE] 07:23:AM Hi [PERSON_NAME]! 🚚 Got2Move - profes…" at bounding box center [645, 335] width 605 height 565
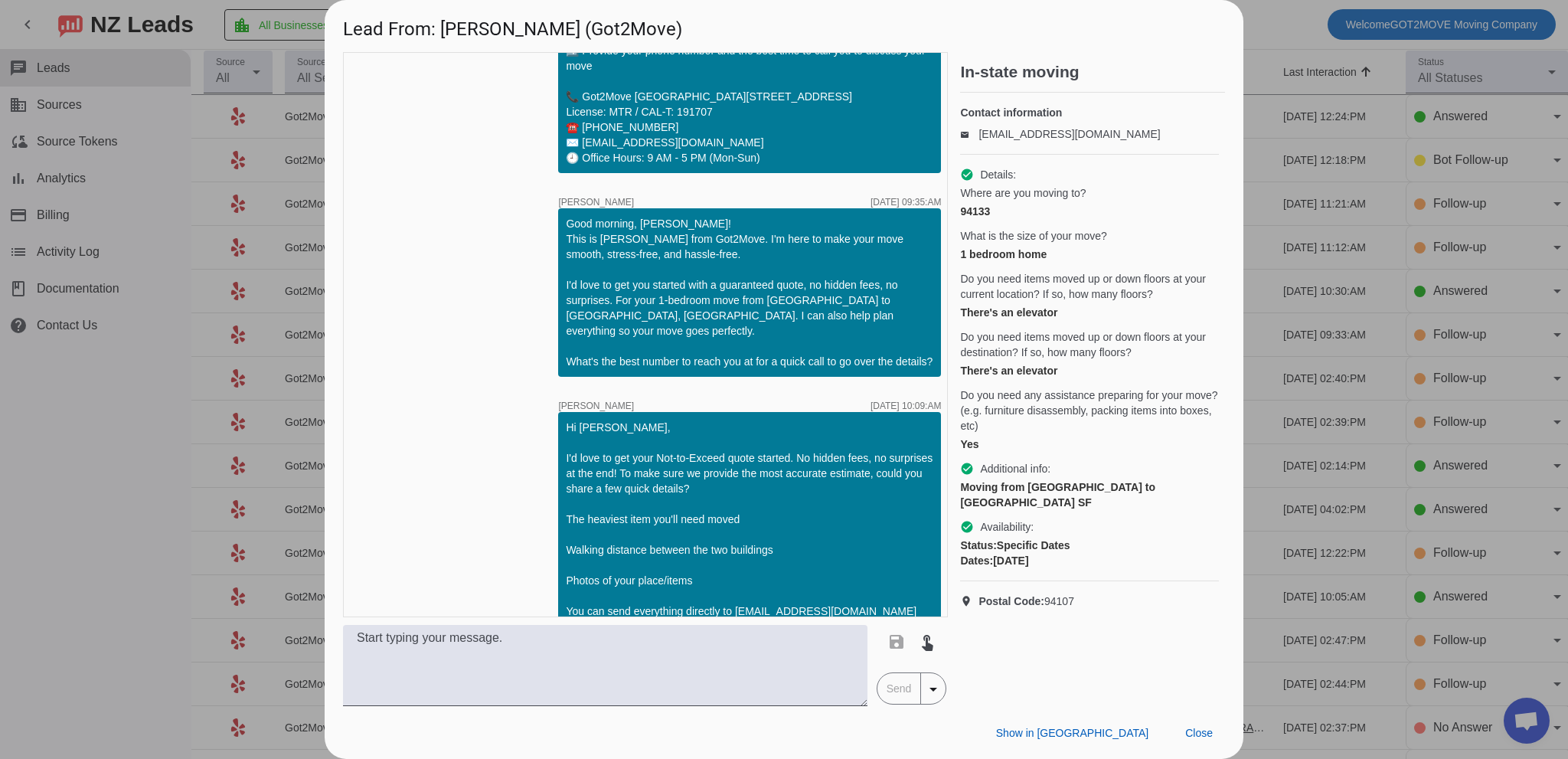
click at [882, 367] on div "Good morning, [PERSON_NAME]! This is [PERSON_NAME] from Got2Move. I'm here to m…" at bounding box center [749, 292] width 367 height 153
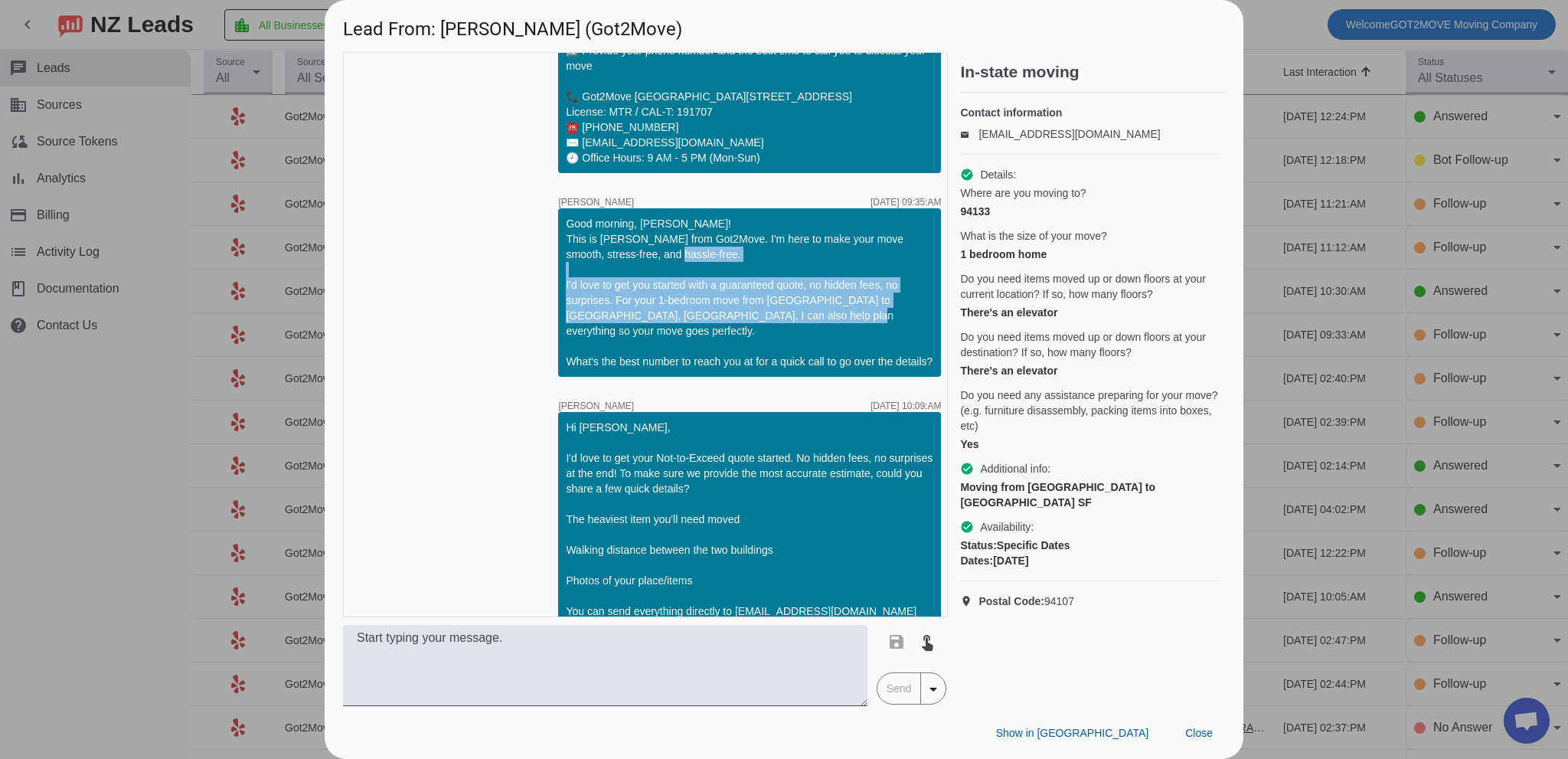
drag, startPoint x: 553, startPoint y: 314, endPoint x: 843, endPoint y: 349, distance: 292.1
click at [843, 349] on div "Good morning, [PERSON_NAME]! This is [PERSON_NAME] from Got2Move. I'm here to m…" at bounding box center [749, 293] width 383 height 169
copy div "I'd love to get you started with a guaranteed quote, no hidden fees, no surpris…"
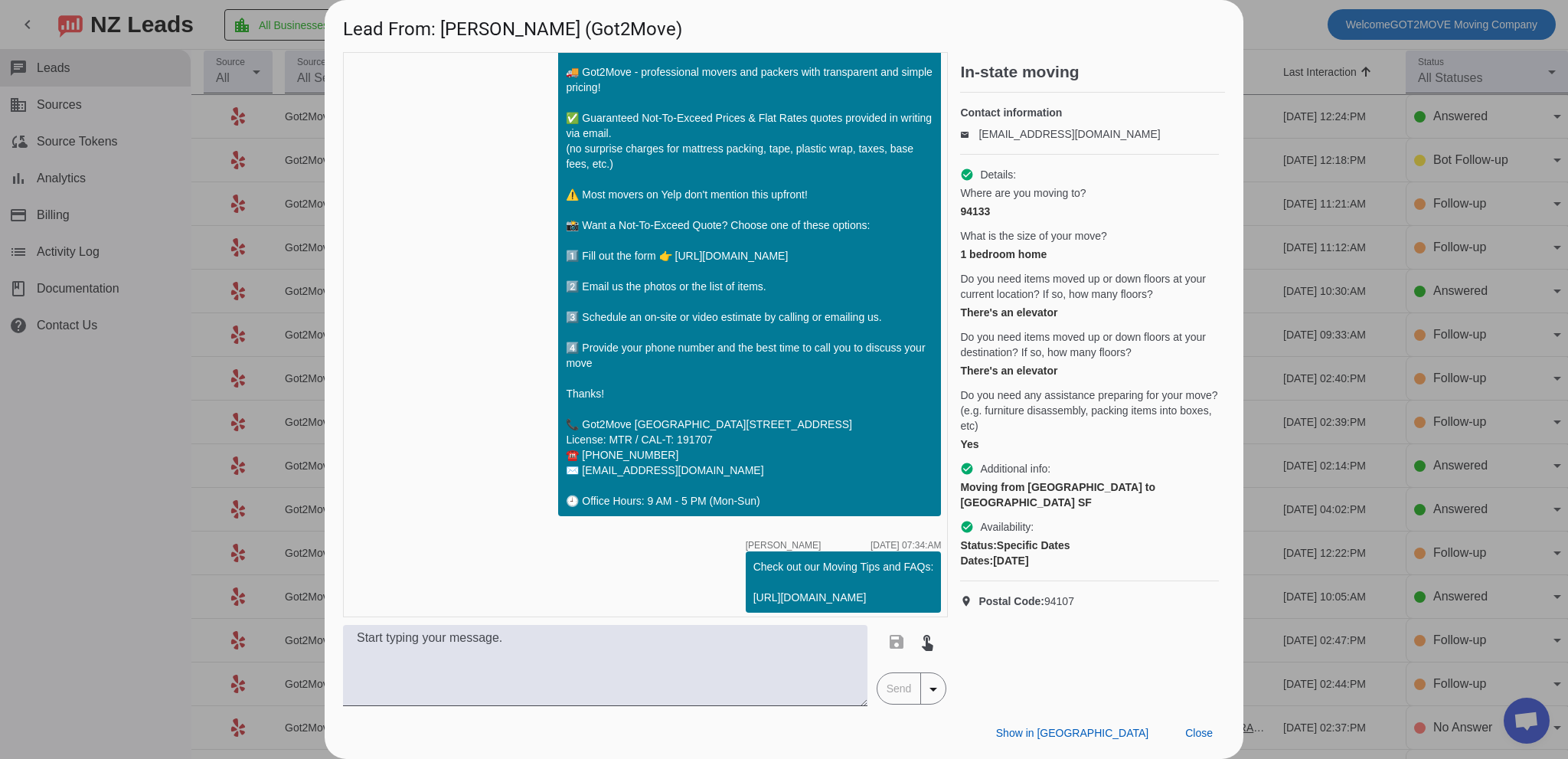
scroll to position [0, 0]
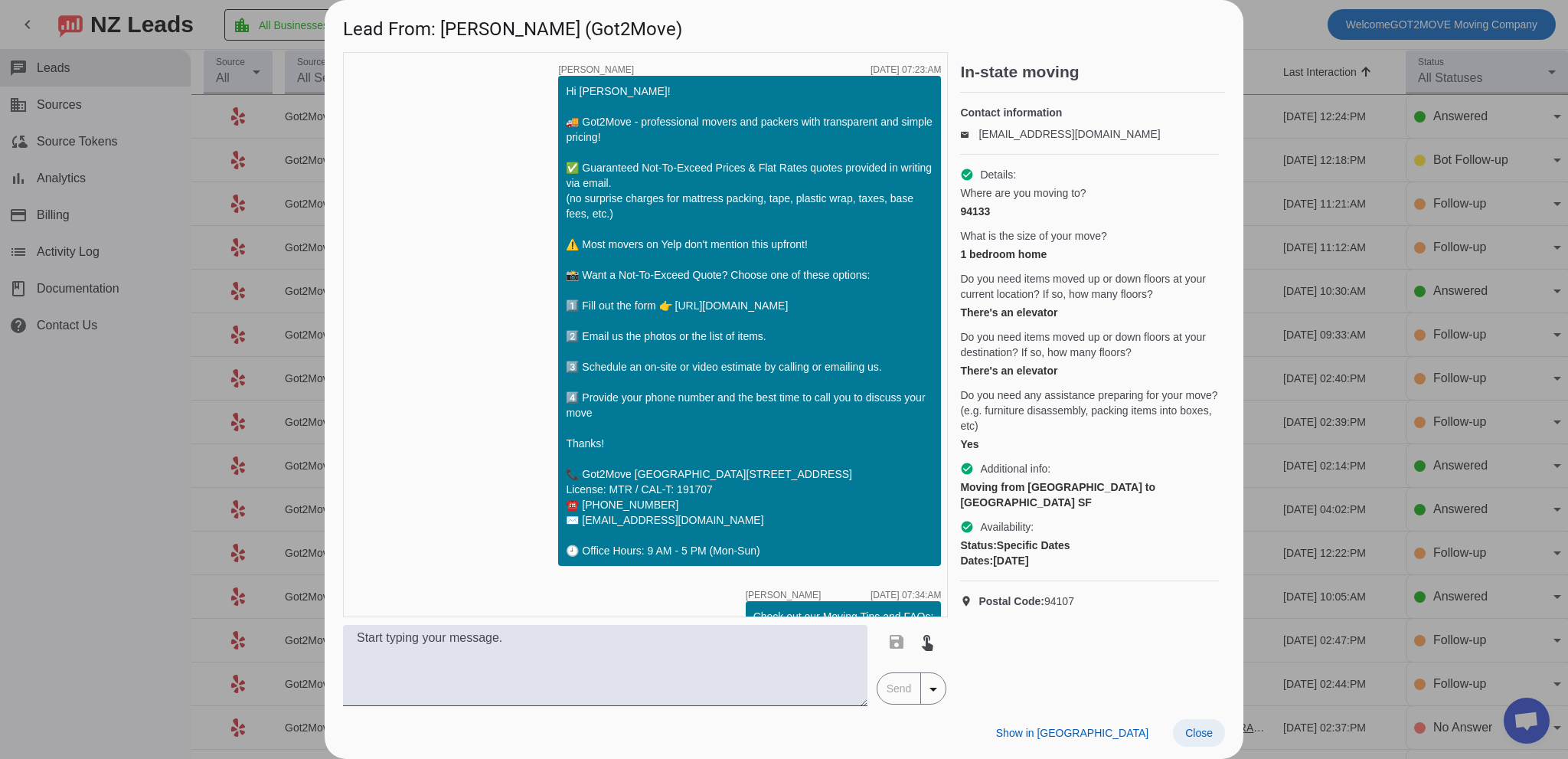
click at [1187, 728] on span "Close" at bounding box center [1199, 732] width 28 height 12
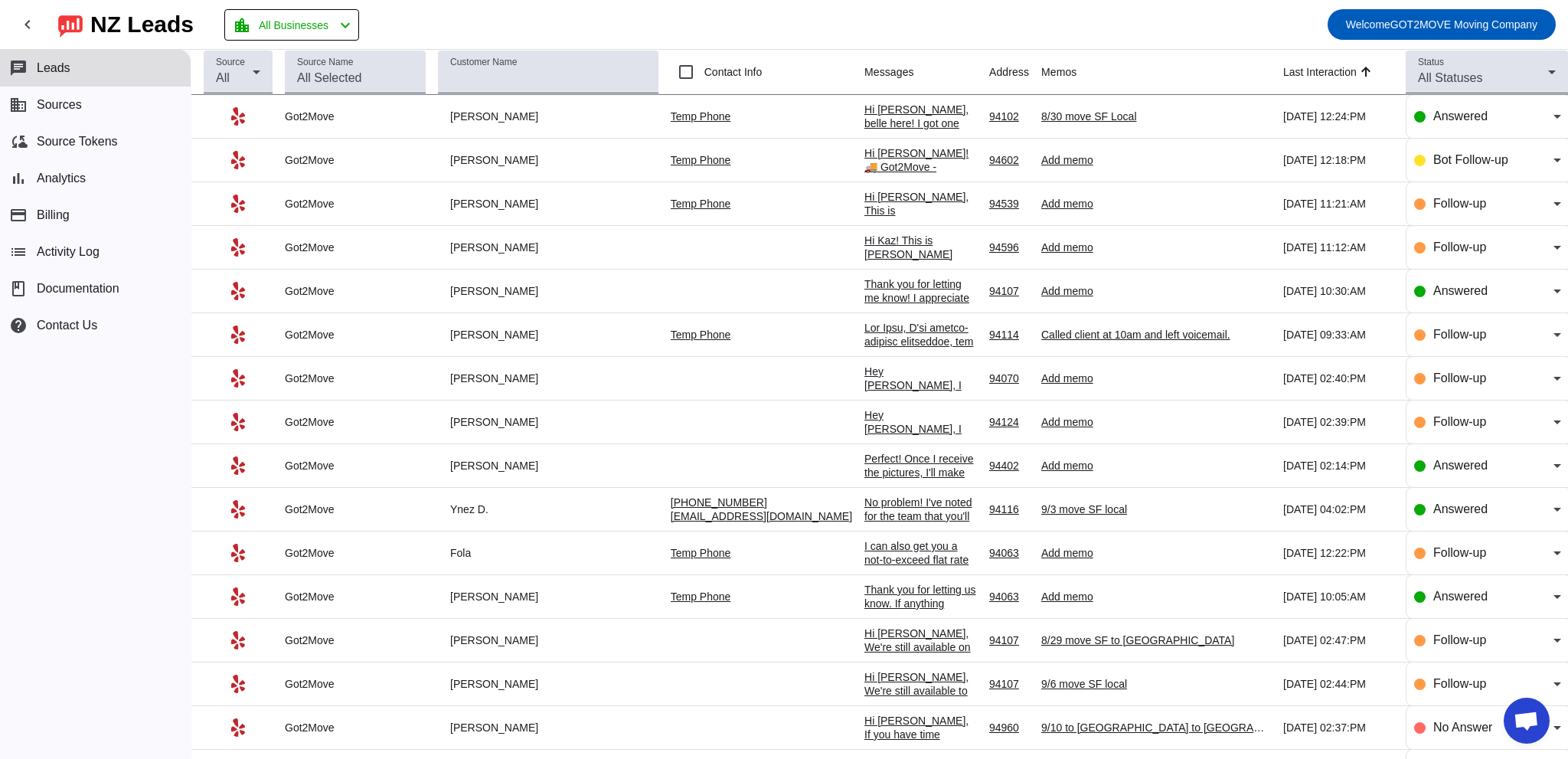
click at [865, 248] on div "Hi Kaz! This is [PERSON_NAME] from Got2Move! I'm here to make your move smooth,…" at bounding box center [920, 440] width 112 height 413
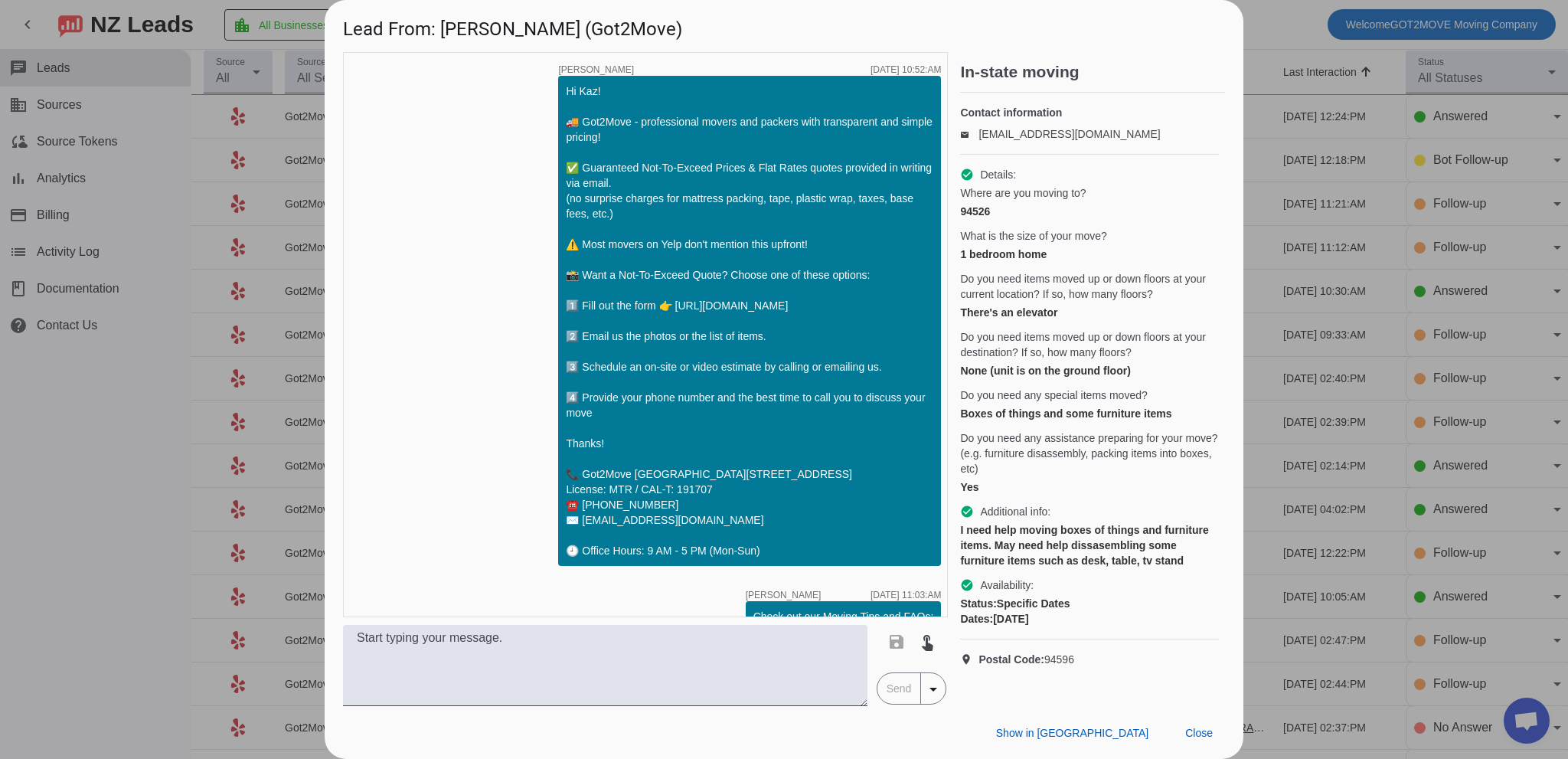
scroll to position [323, 0]
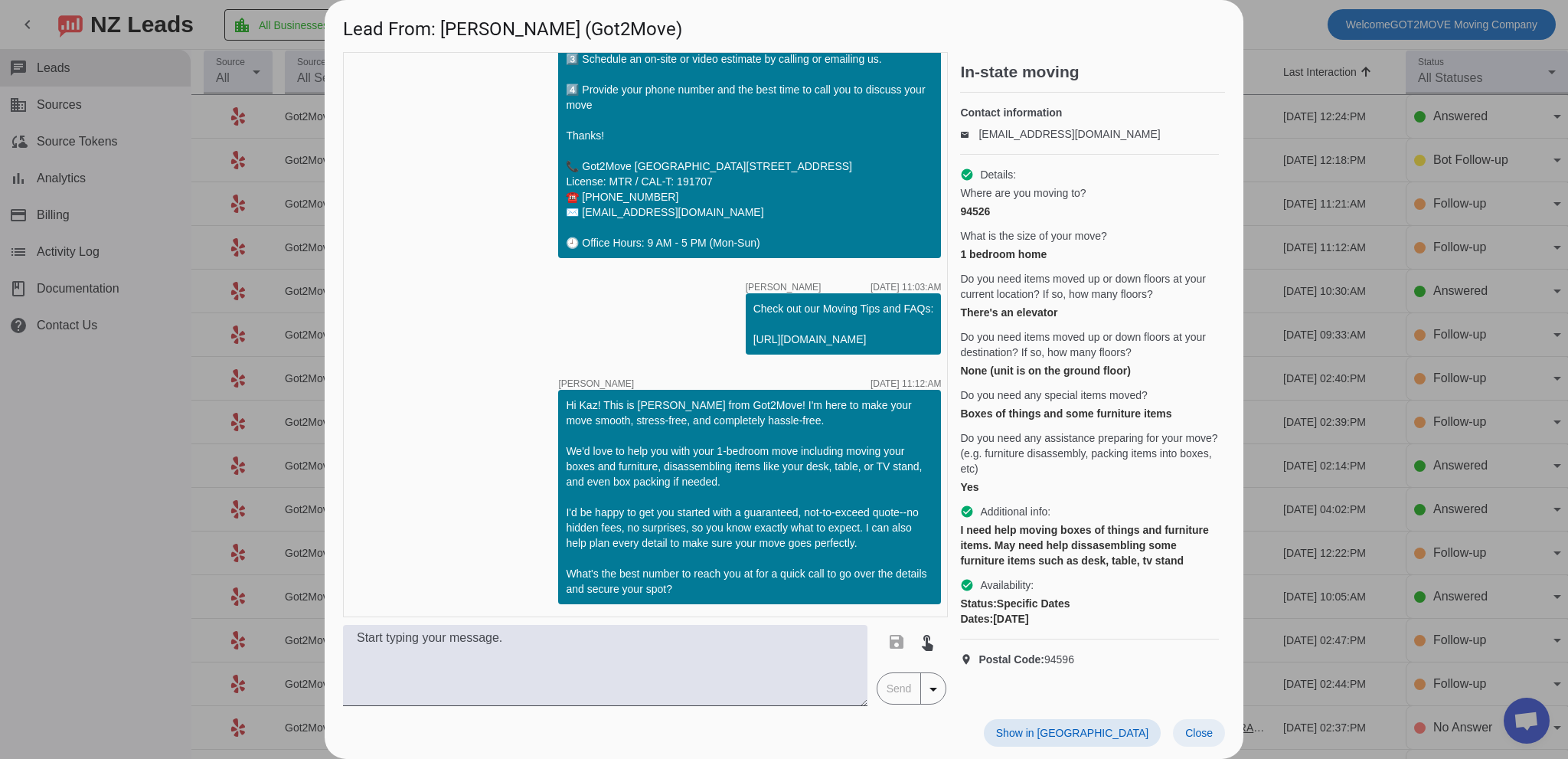
click at [1200, 740] on span at bounding box center [1198, 733] width 52 height 28
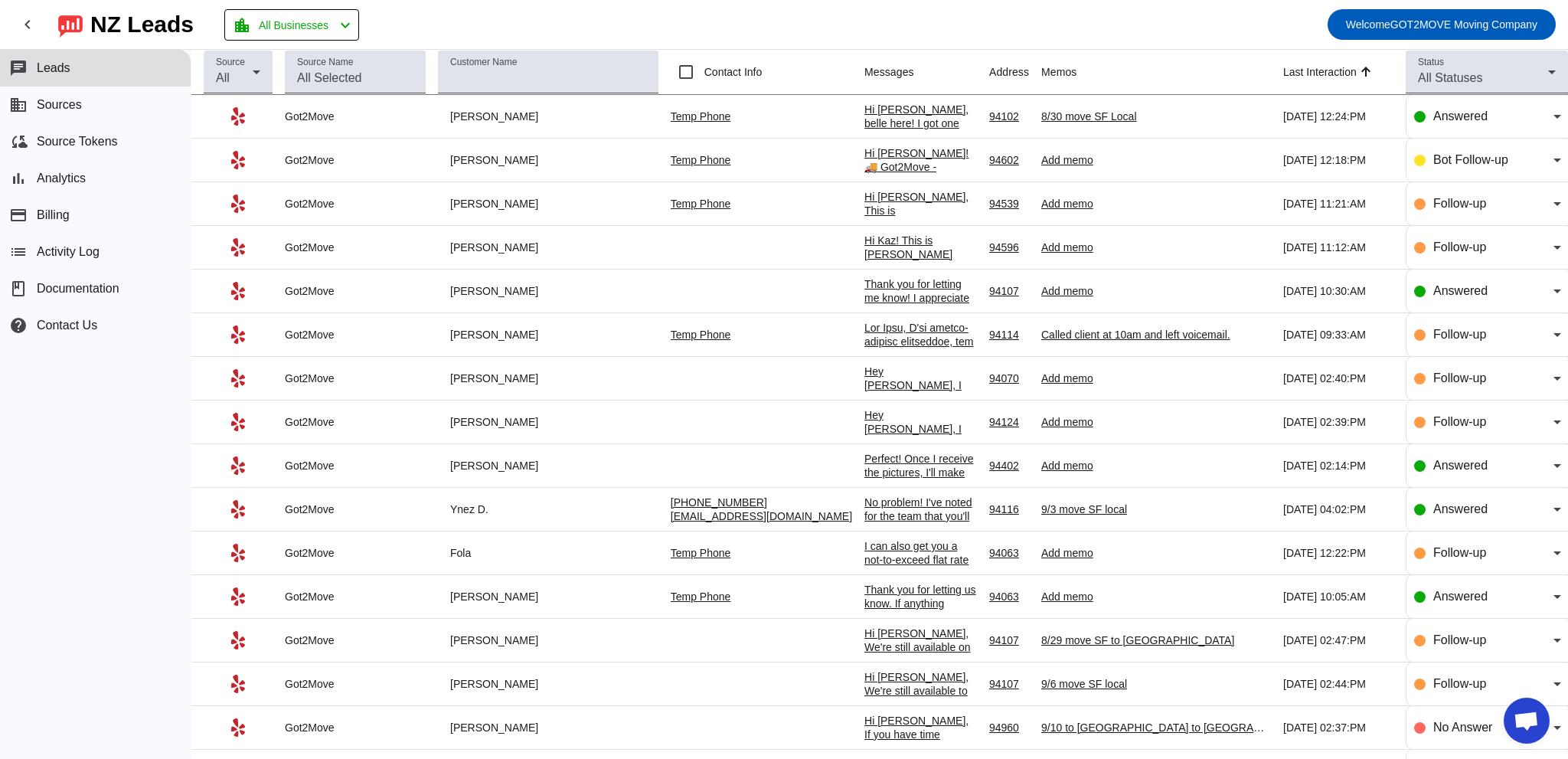
click at [865, 327] on div at bounding box center [920, 658] width 112 height 676
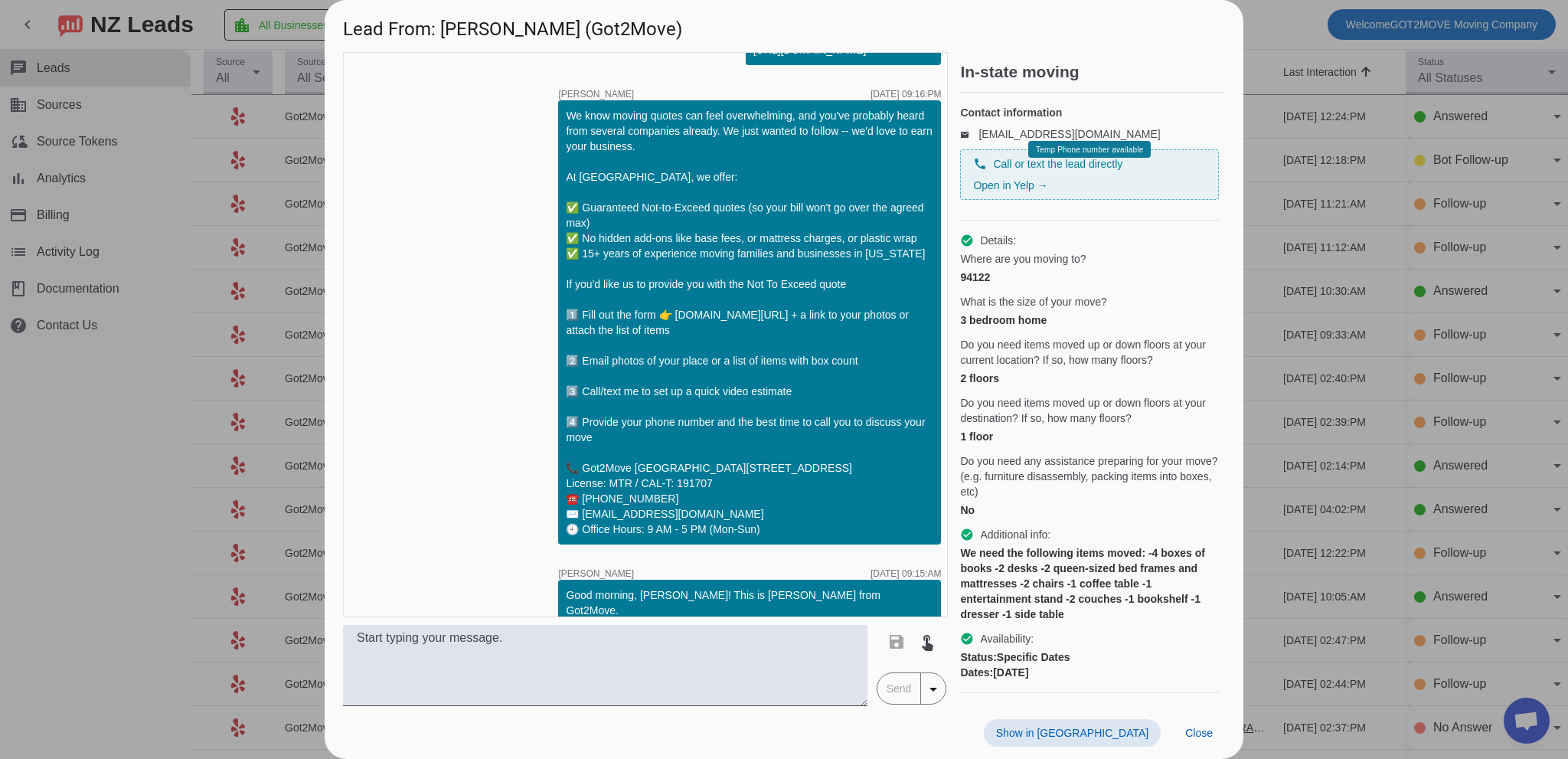
scroll to position [561, 0]
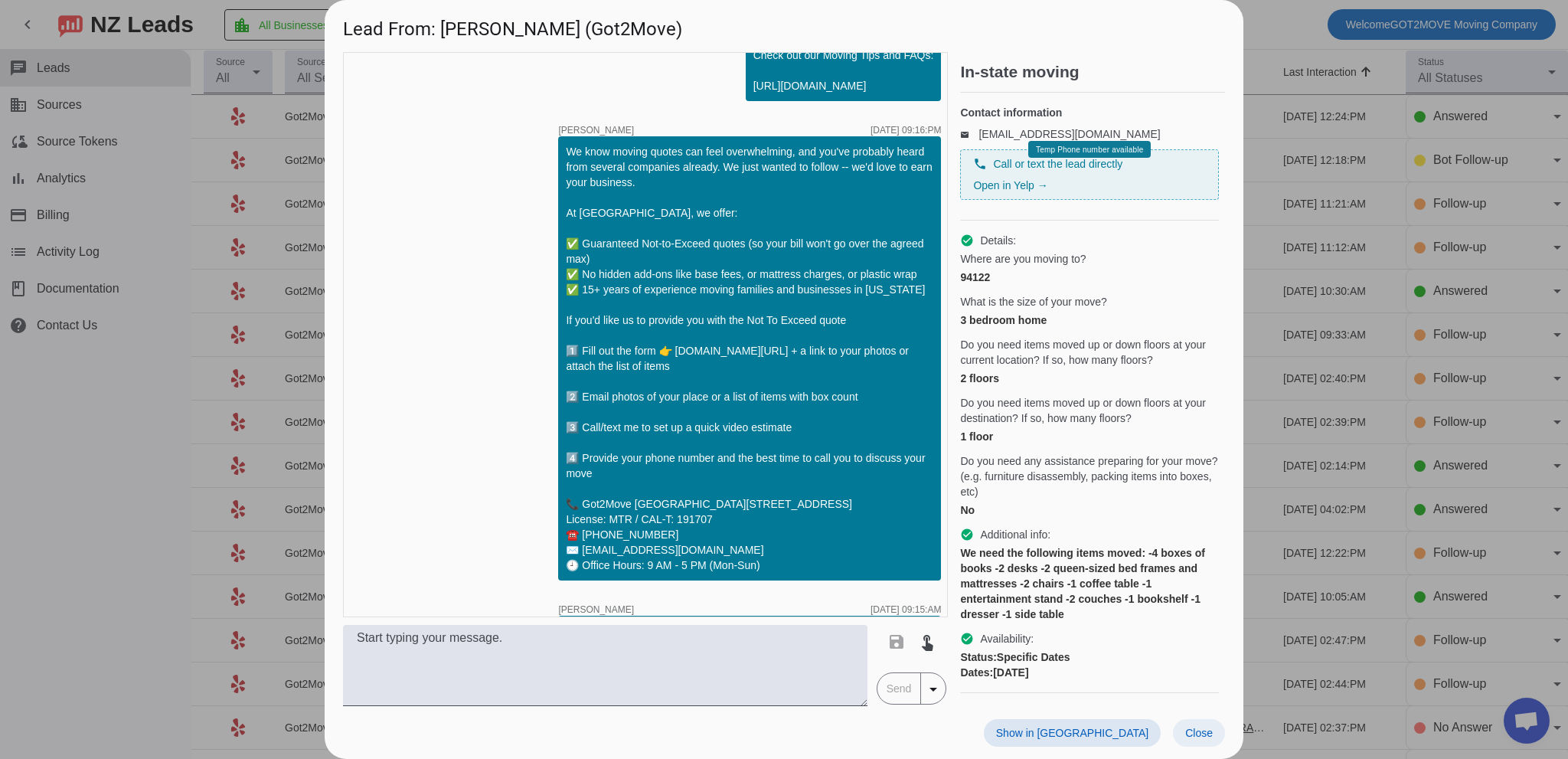
click at [1196, 733] on span "Close" at bounding box center [1199, 732] width 28 height 12
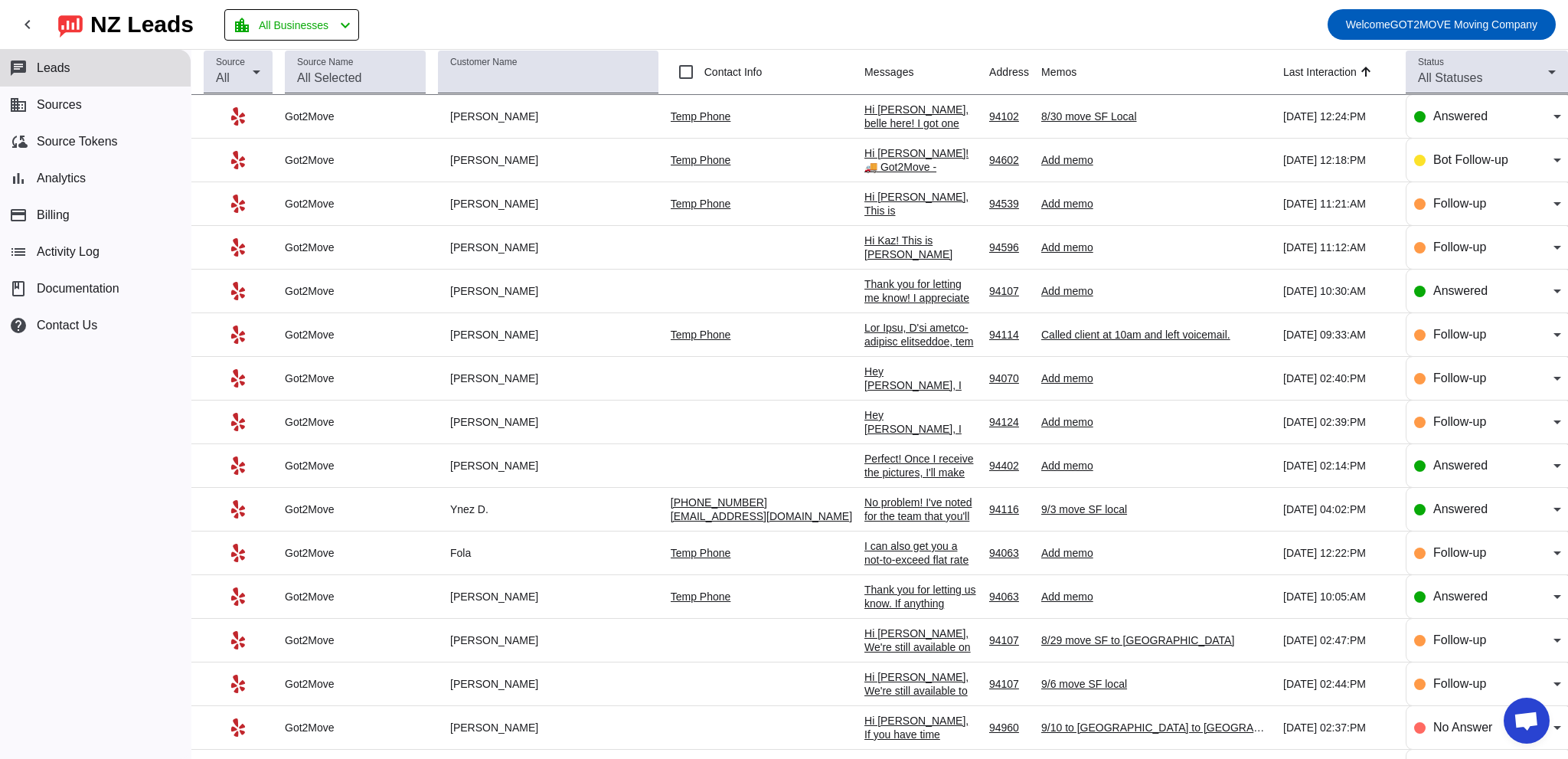
click at [865, 378] on div "Hey [PERSON_NAME], I completely understand you might still be exploring your op…" at bounding box center [920, 501] width 112 height 275
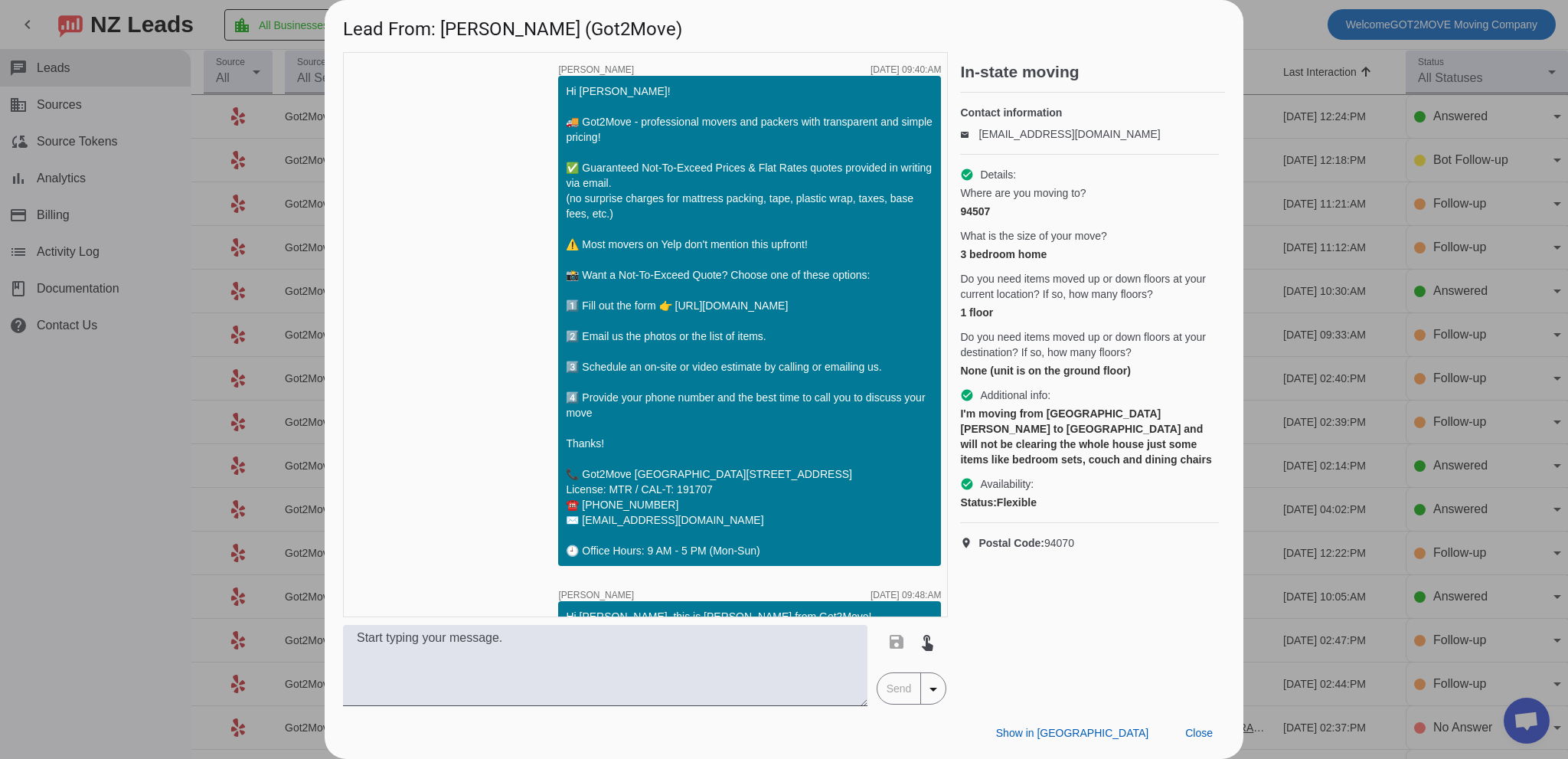
scroll to position [403, 0]
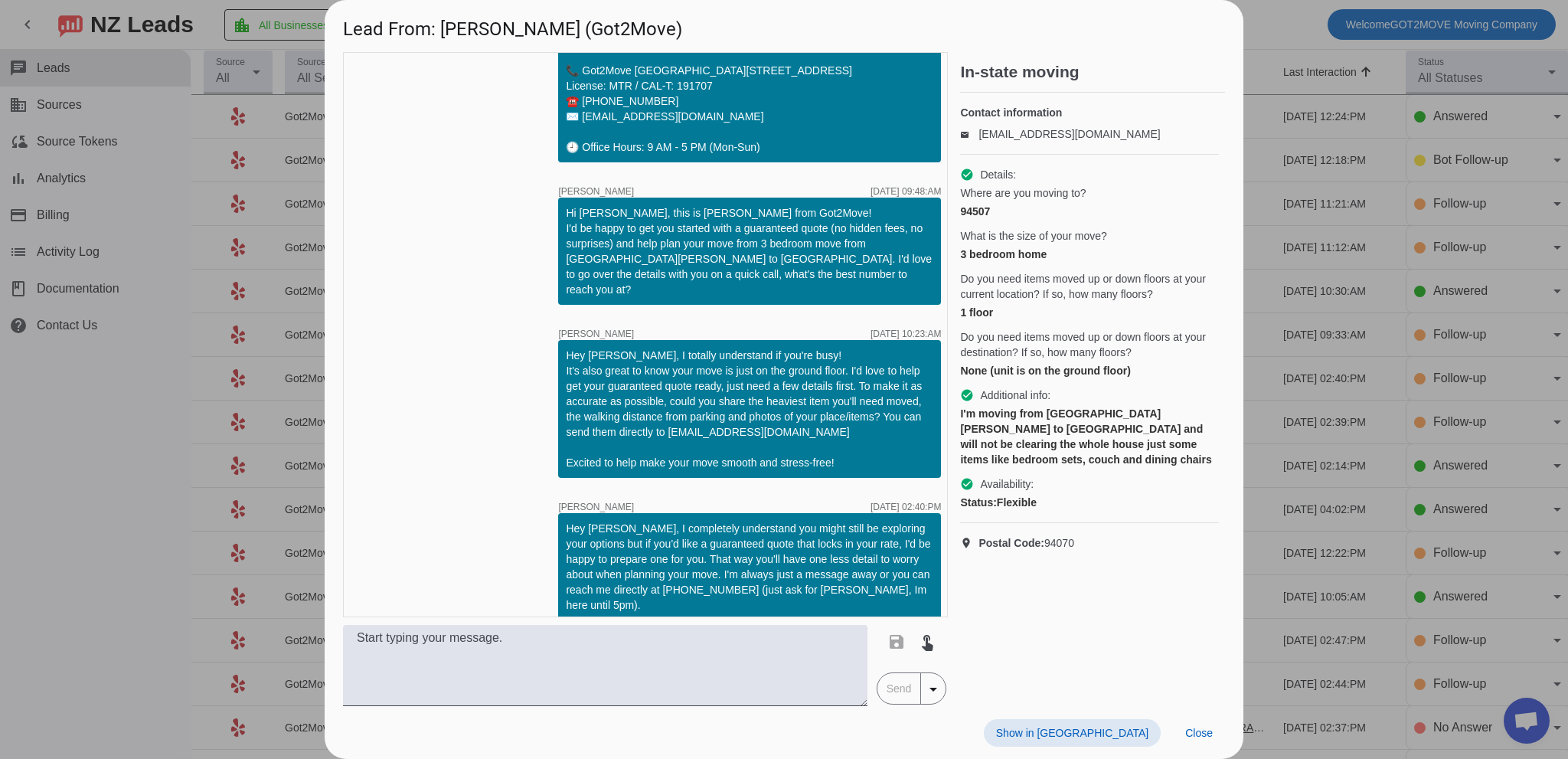
click at [611, 388] on div "Hey [PERSON_NAME], I totally understand if you're busy! It's also great to know…" at bounding box center [749, 409] width 367 height 122
drag, startPoint x: 771, startPoint y: 392, endPoint x: 857, endPoint y: 398, distance: 86.2
click at [772, 392] on div "Hey [PERSON_NAME], I totally understand if you're busy! It's also great to know…" at bounding box center [749, 409] width 367 height 122
click at [857, 398] on div "Hey [PERSON_NAME], I totally understand if you're busy! It's also great to know…" at bounding box center [749, 409] width 367 height 122
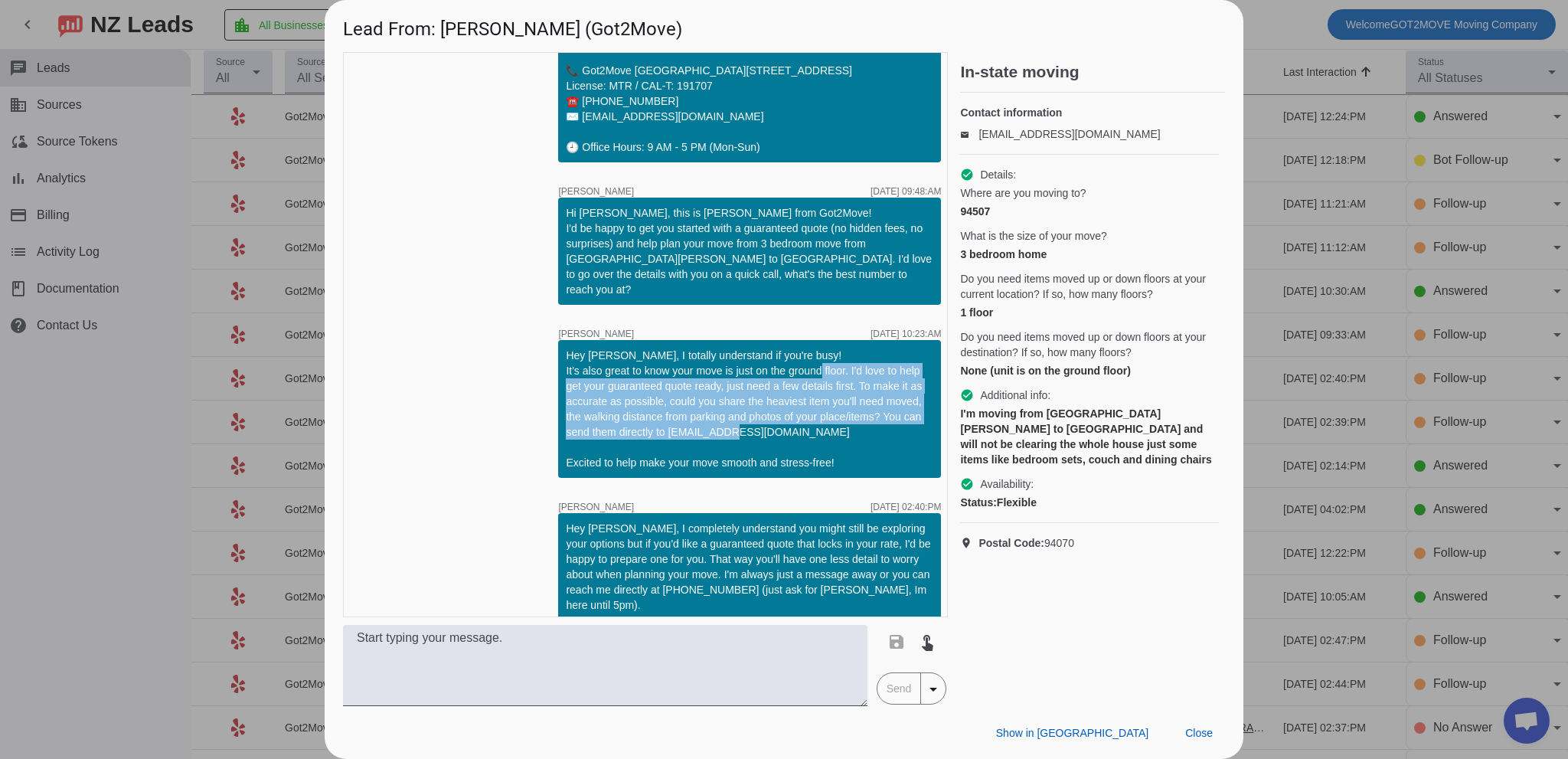
drag, startPoint x: 837, startPoint y: 369, endPoint x: 873, endPoint y: 440, distance: 79.6
click at [873, 440] on div "Hey [PERSON_NAME], I totally understand if you're busy! It's also great to know…" at bounding box center [749, 409] width 367 height 122
copy div "I'd love to help get your guaranteed quote ready, just need a few details first…"
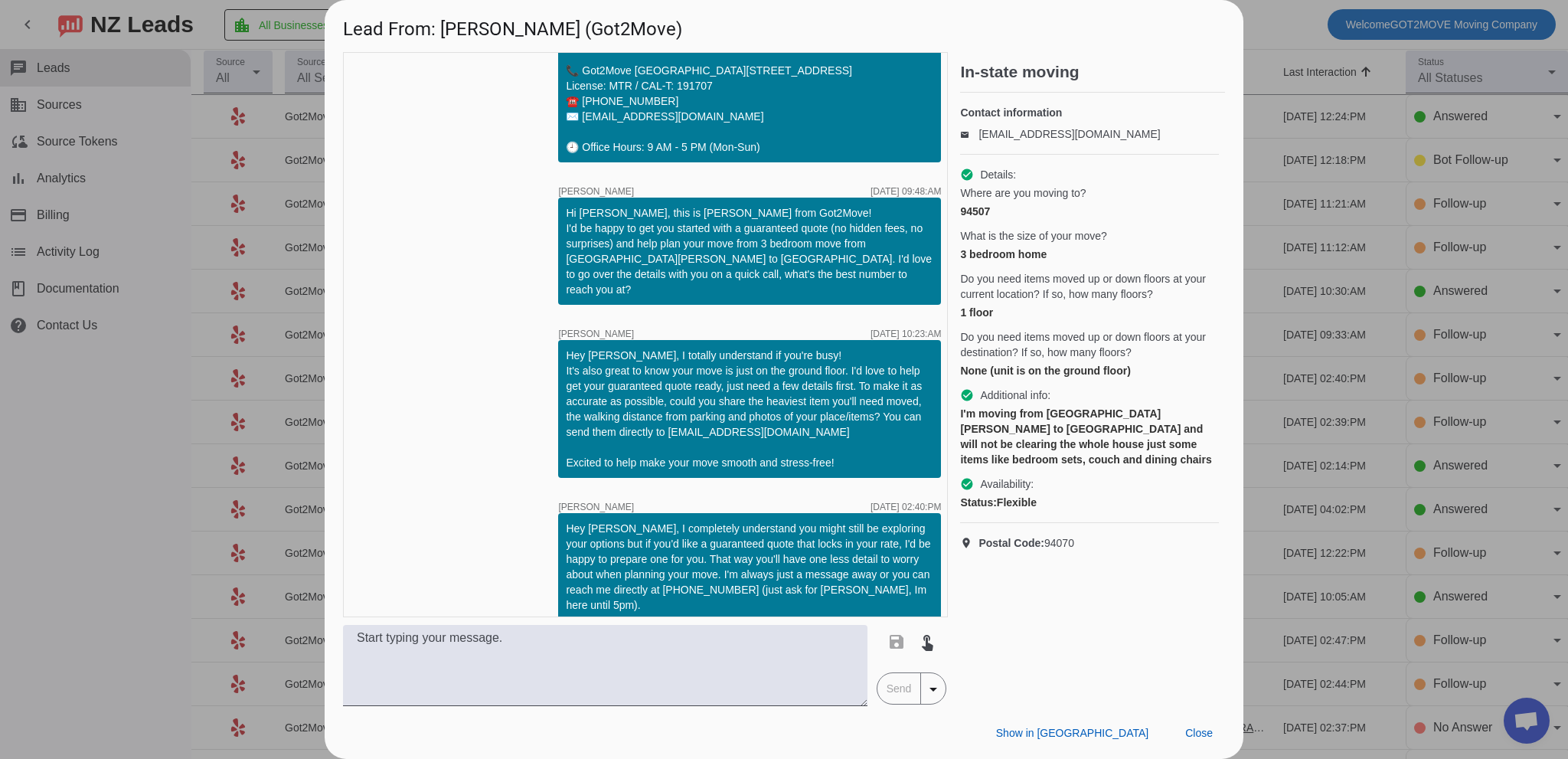
click at [1017, 402] on span "Additional info:" at bounding box center [1015, 395] width 70 height 16
click at [1199, 722] on span at bounding box center [1198, 733] width 52 height 28
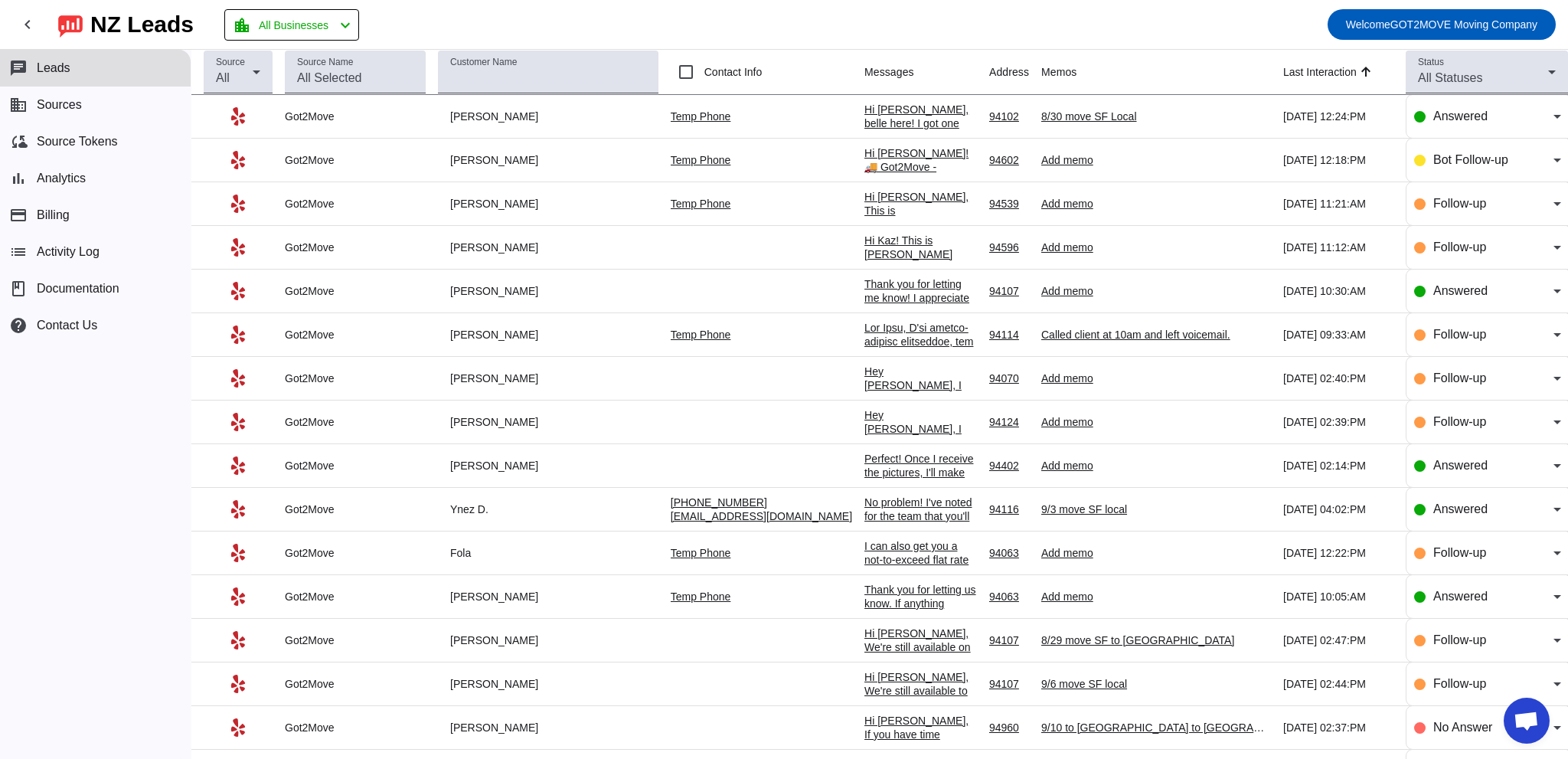
click at [865, 166] on div "Hi [PERSON_NAME]! 🚚 Got2Move - professional movers and packers with transparent…" at bounding box center [920, 422] width 112 height 551
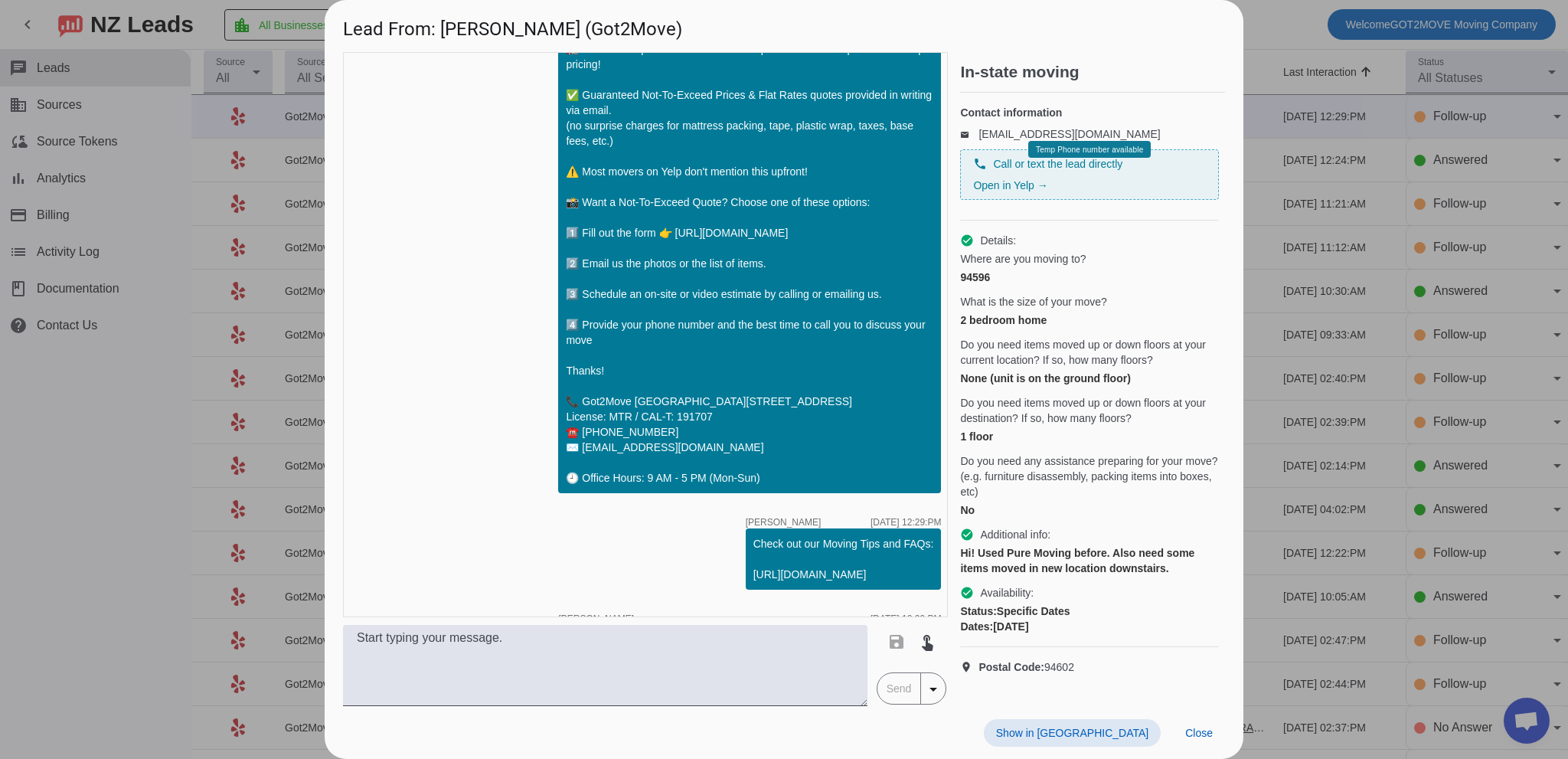
scroll to position [414, 0]
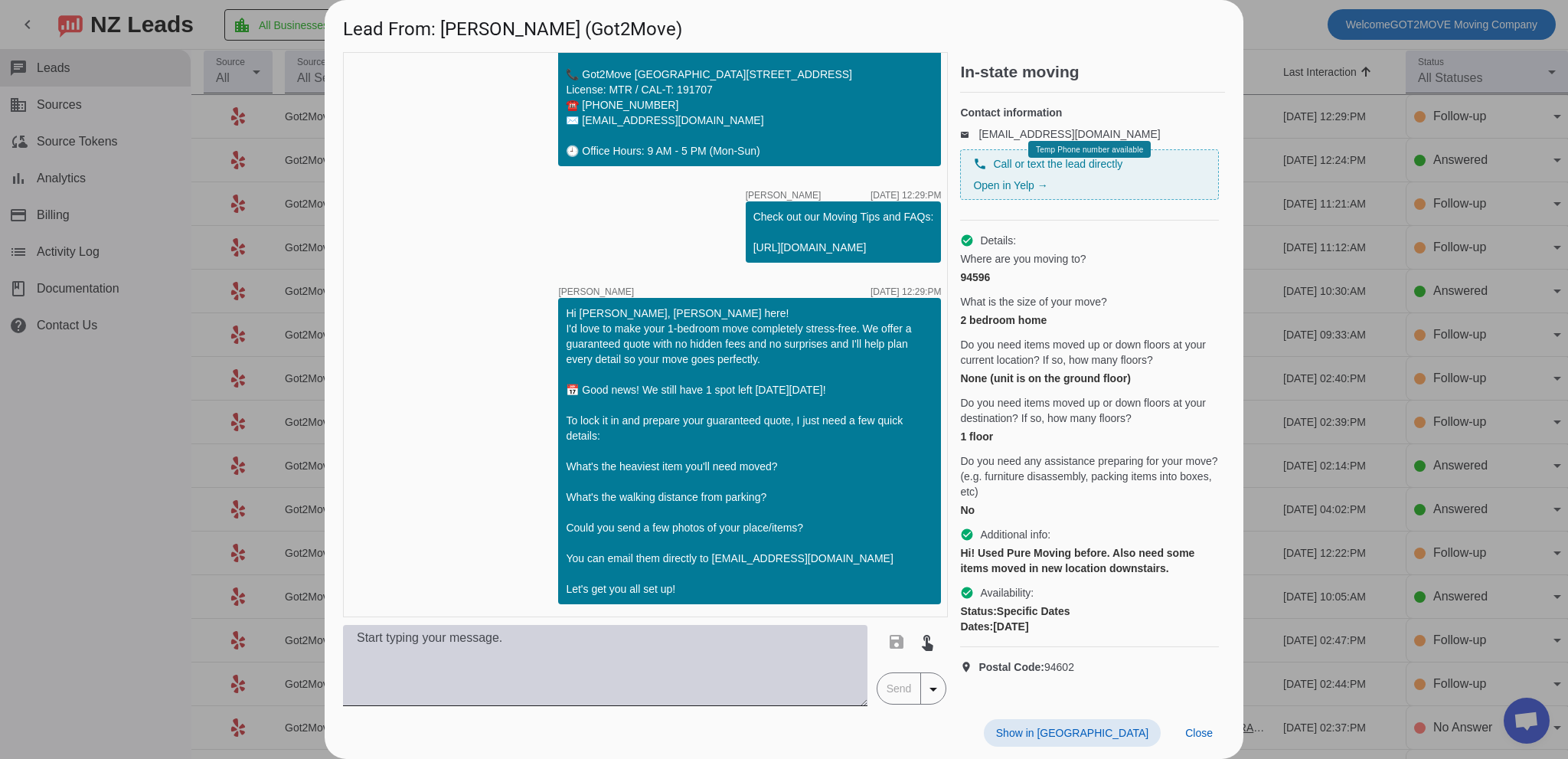
click at [486, 659] on textarea at bounding box center [605, 665] width 525 height 82
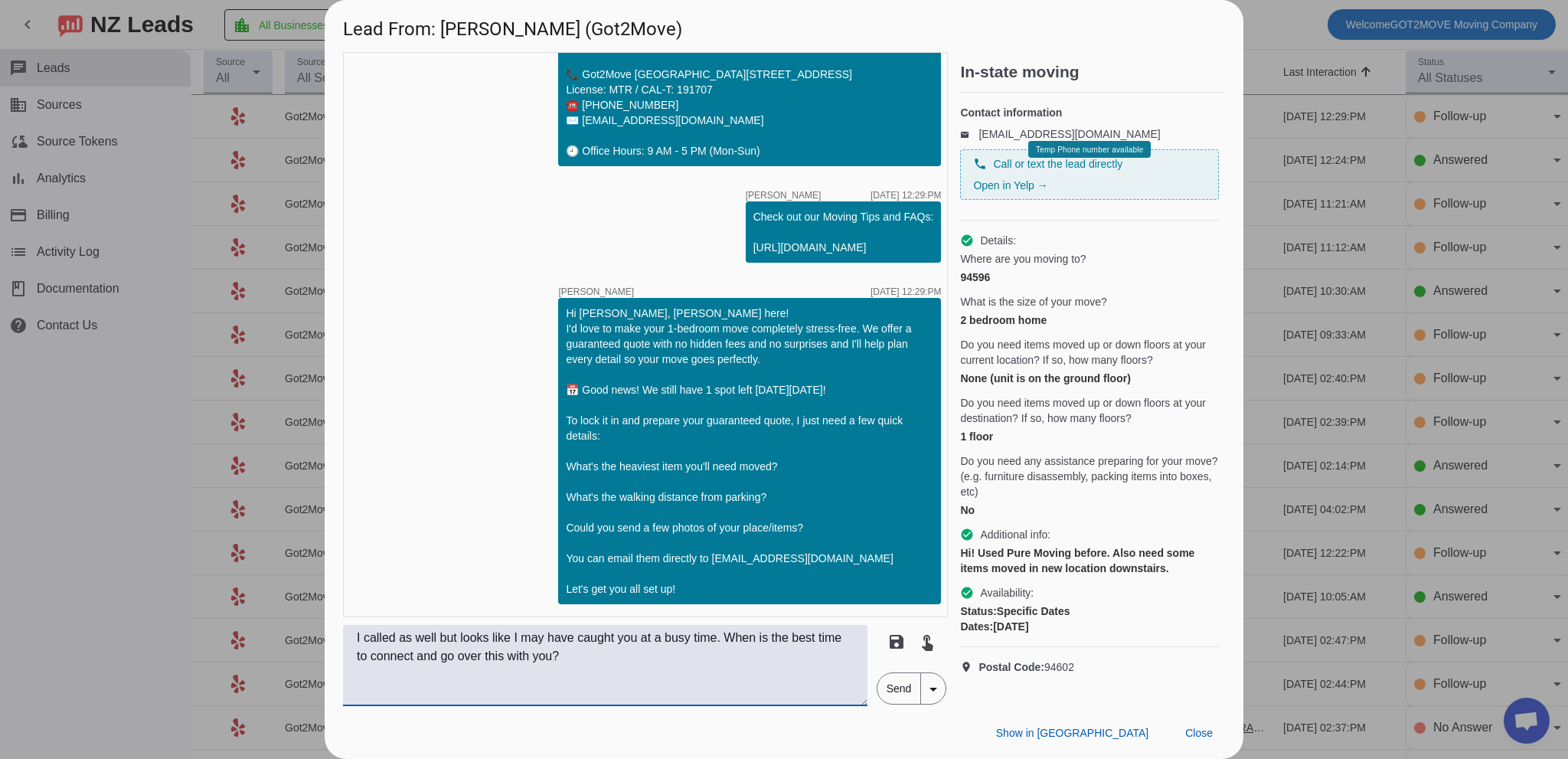
drag, startPoint x: 610, startPoint y: 673, endPoint x: 303, endPoint y: 648, distance: 308.0
click at [307, 653] on div "Lead From: [PERSON_NAME] (Got2Move) timer close [PERSON_NAME] [DATE] 12:18:PM H…" at bounding box center [784, 379] width 1568 height 759
click at [592, 656] on textarea "I called as well but looks like I may have caught you at a busy time. When is t…" at bounding box center [605, 665] width 525 height 82
click at [445, 575] on div "timer close [PERSON_NAME] [DATE] 12:18:PM Hi [PERSON_NAME]! 🚚 Got2Move - profes…" at bounding box center [645, 335] width 605 height 565
drag, startPoint x: 586, startPoint y: 663, endPoint x: 210, endPoint y: 628, distance: 377.6
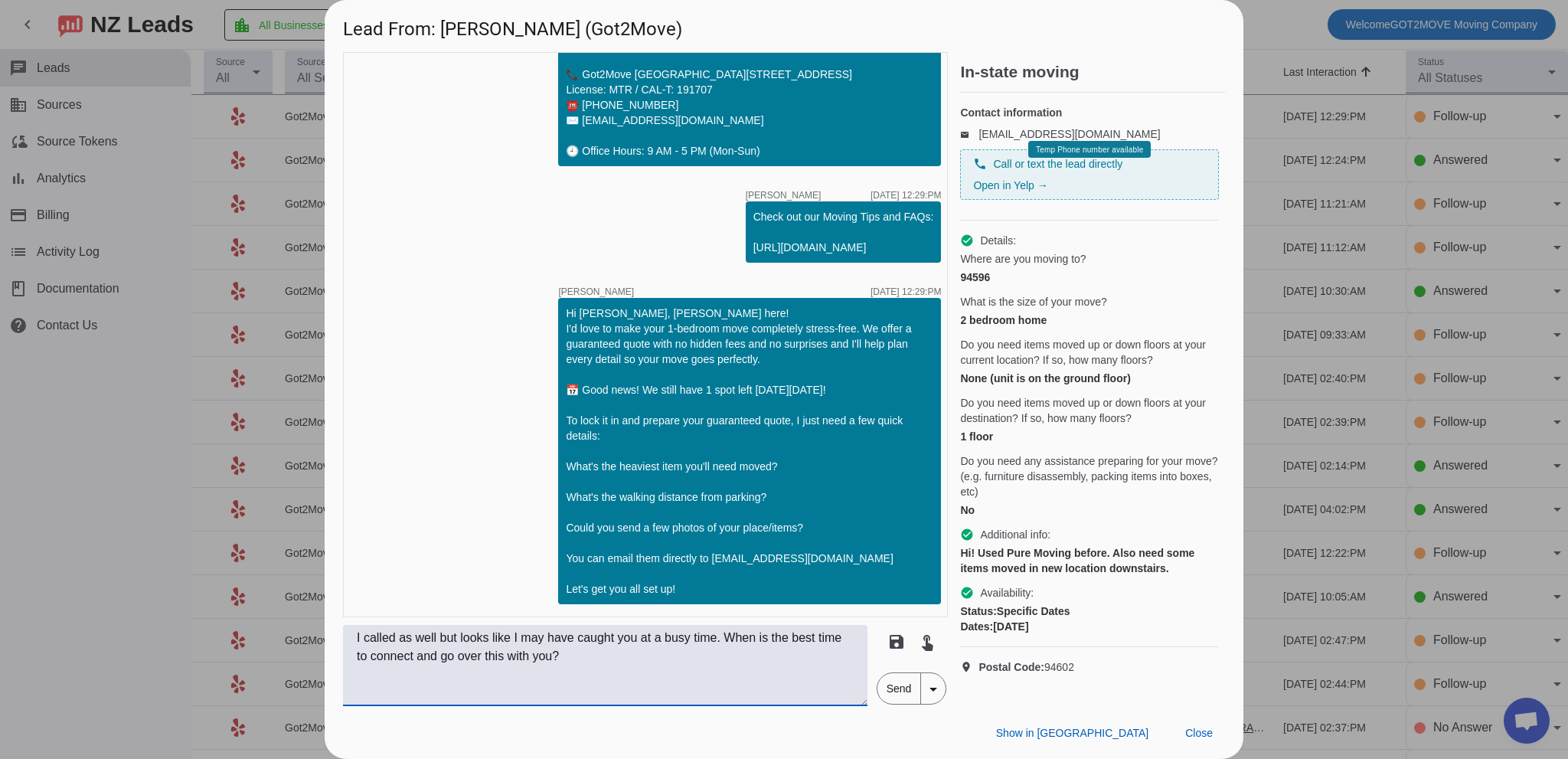
click at [210, 628] on div "Lead From: [PERSON_NAME] (Got2Move) timer close [PERSON_NAME] [DATE] 12:18:PM H…" at bounding box center [784, 379] width 1568 height 759
click at [557, 653] on textarea "I called as well but looks like I may have caught you at a busy time. When is t…" at bounding box center [605, 665] width 525 height 82
drag, startPoint x: 351, startPoint y: 549, endPoint x: 583, endPoint y: 649, distance: 252.6
click at [352, 549] on div "timer close [PERSON_NAME] [DATE] 12:18:PM Hi [PERSON_NAME]! 🚚 Got2Move - profes…" at bounding box center [645, 335] width 605 height 565
click at [277, 628] on div "Lead From: [PERSON_NAME] (Got2Move) timer close [PERSON_NAME] [DATE] 12:18:PM H…" at bounding box center [784, 379] width 1568 height 759
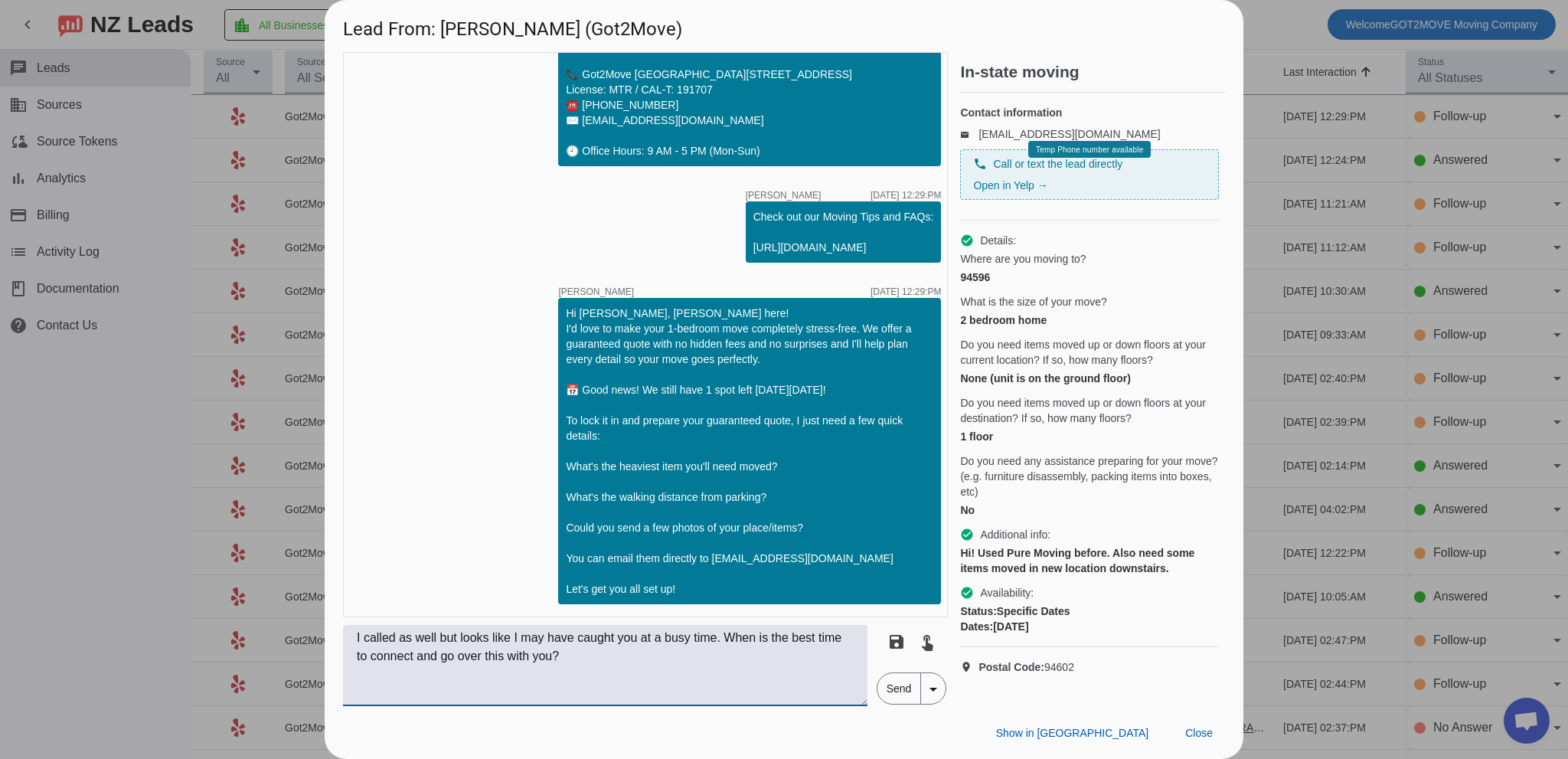
paste textarea "gave you a call as well but it looks like I may have caught you at a busy time.…"
type textarea "I gave you a call as well but it looks like I may have caught you at a busy tim…"
click at [891, 689] on span "Send" at bounding box center [899, 688] width 44 height 31
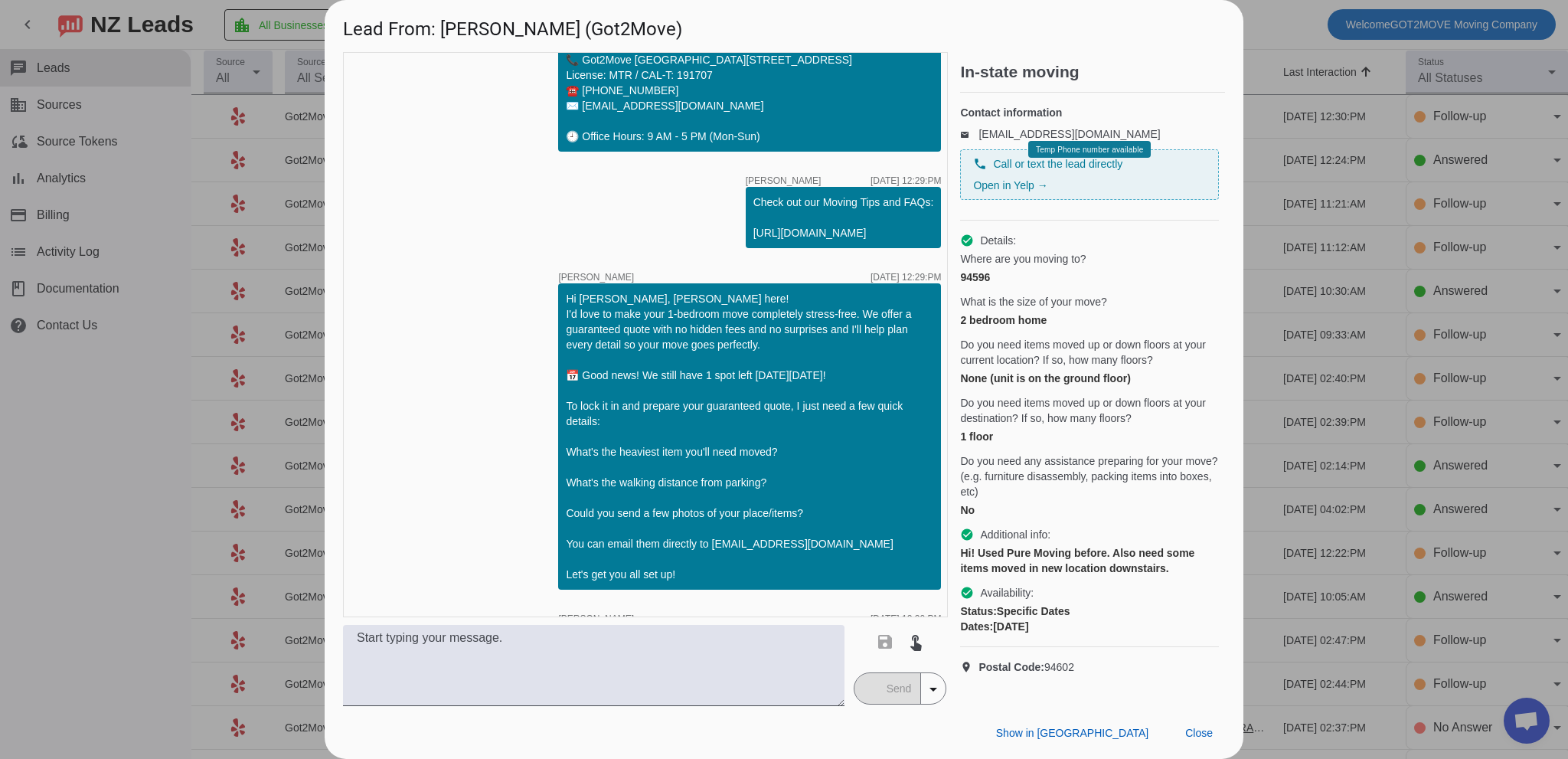
scroll to position [511, 0]
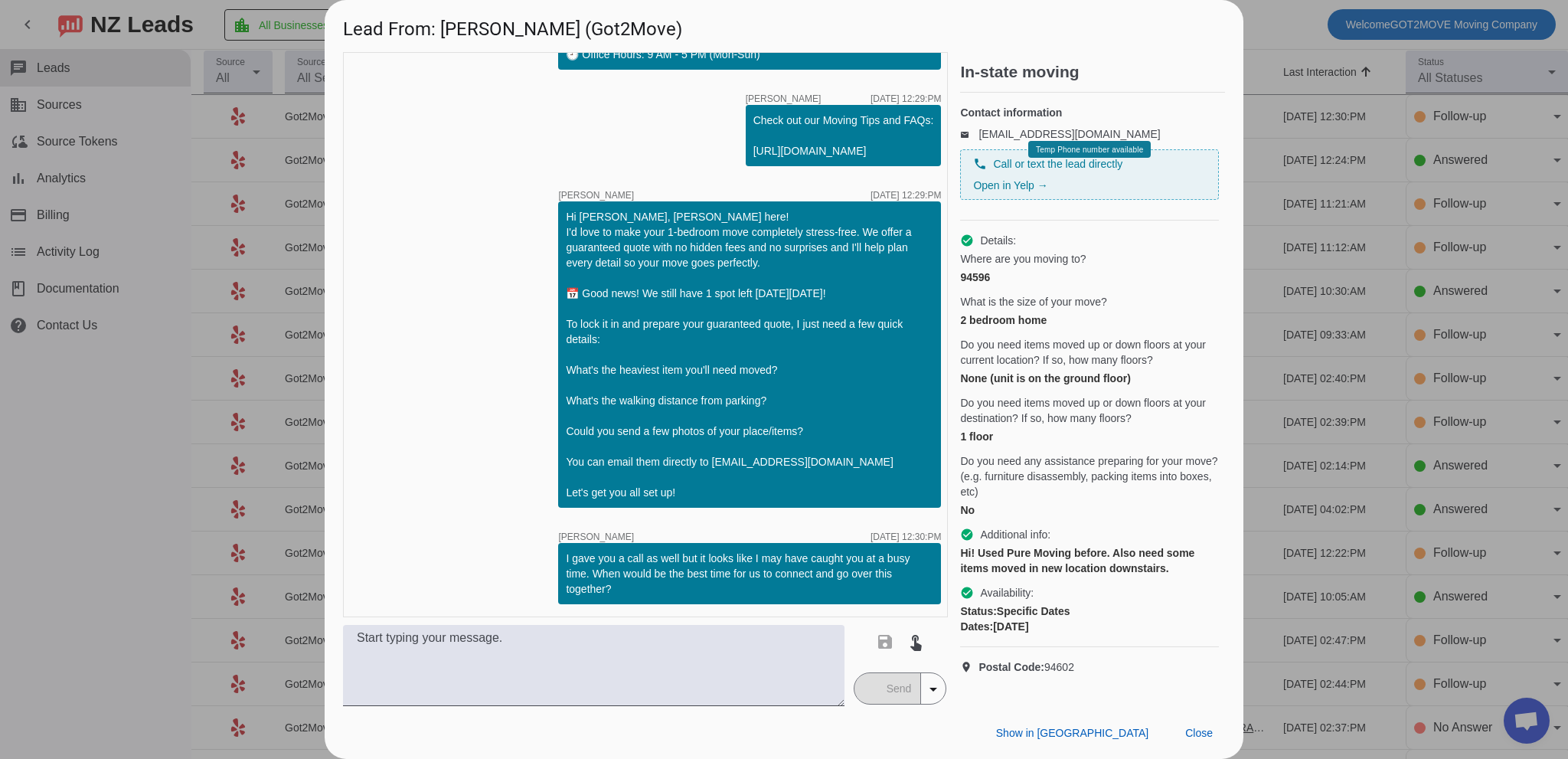
drag, startPoint x: 1208, startPoint y: 734, endPoint x: 906, endPoint y: 574, distance: 341.8
click at [1198, 733] on span "Close" at bounding box center [1199, 732] width 28 height 12
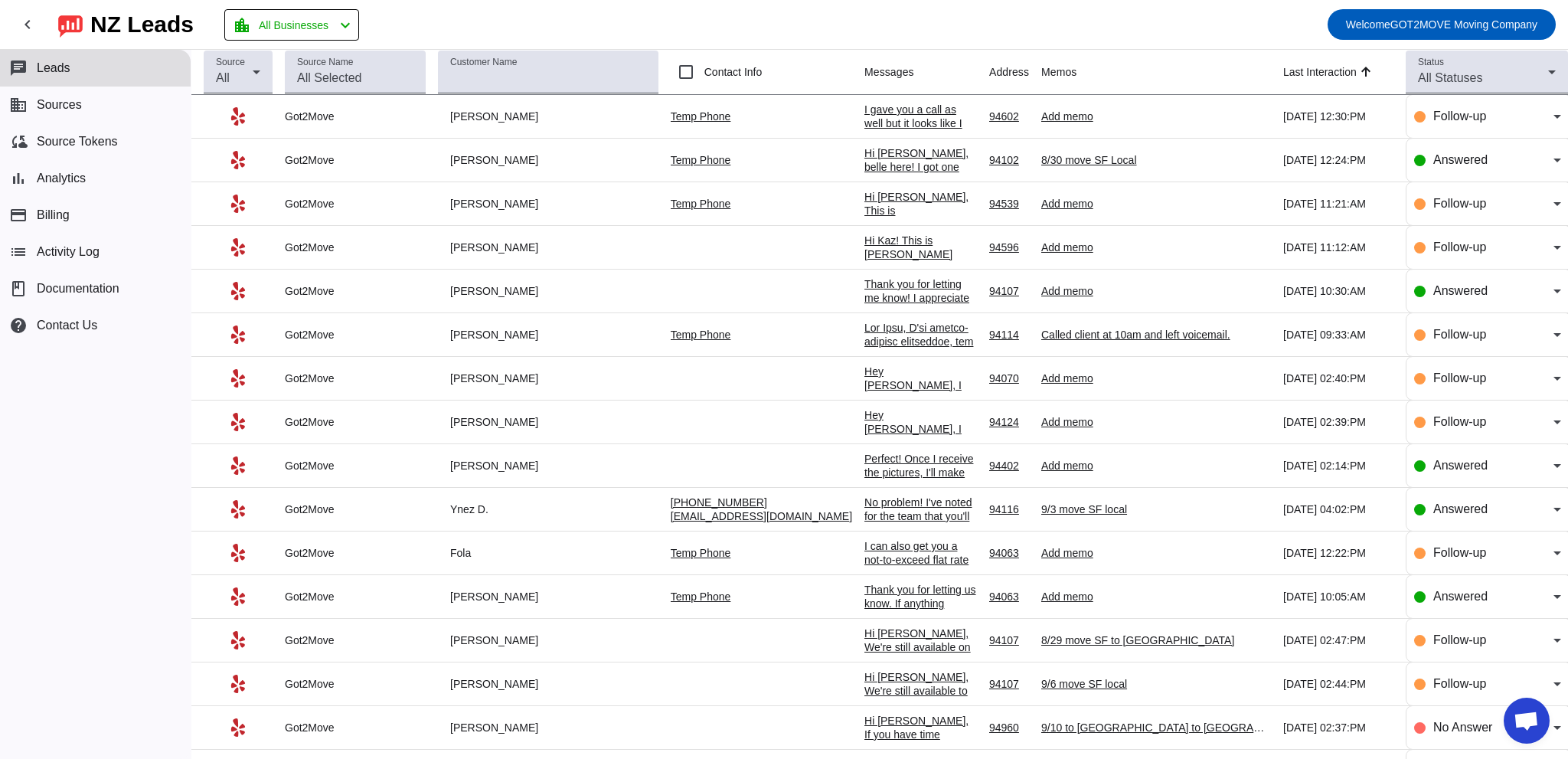
click at [865, 100] on td "I gave you a call as well but it looks like I may have caught you at a busy tim…" at bounding box center [927, 116] width 125 height 44
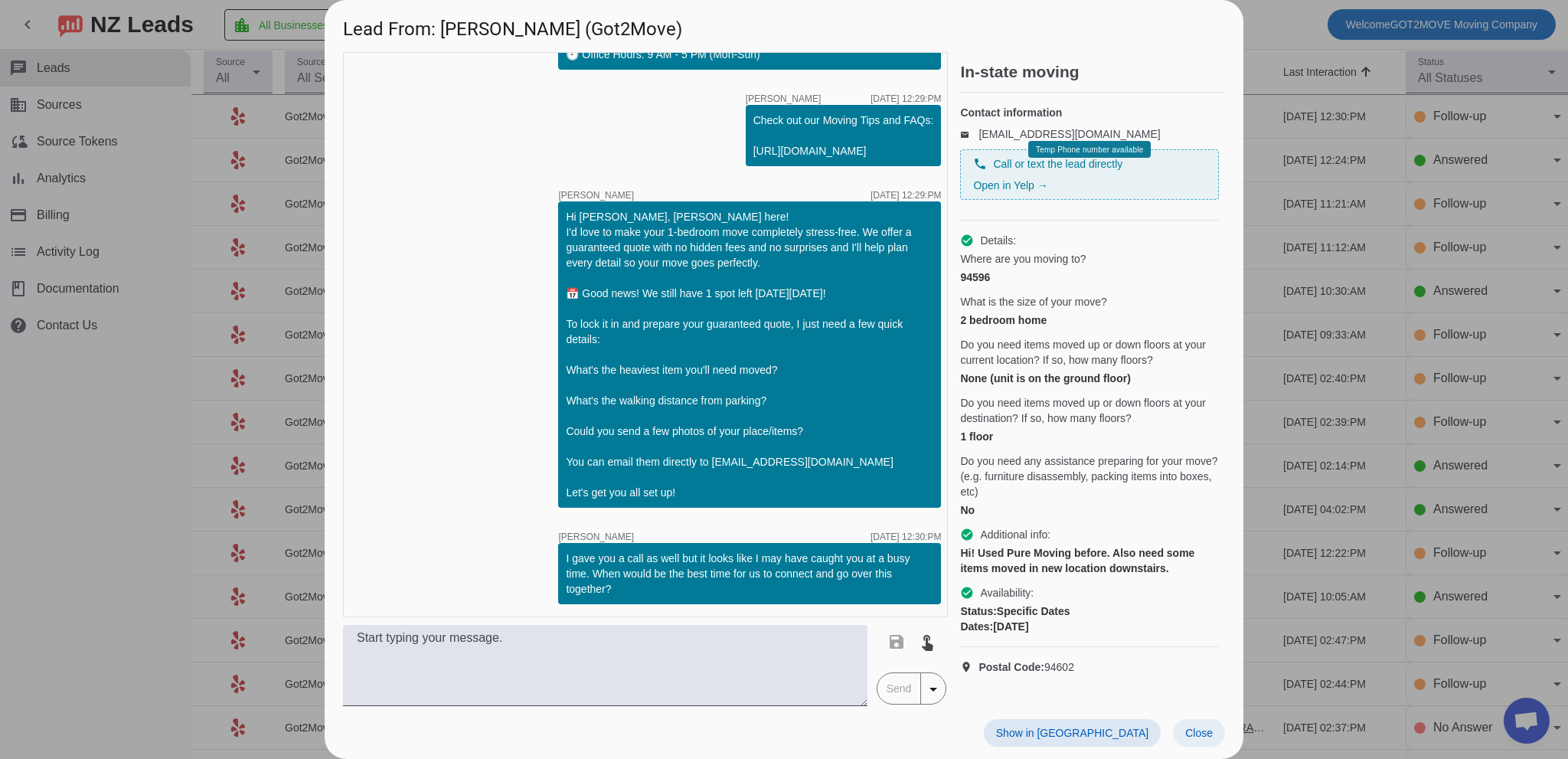
click at [1199, 731] on span "Close" at bounding box center [1199, 732] width 28 height 12
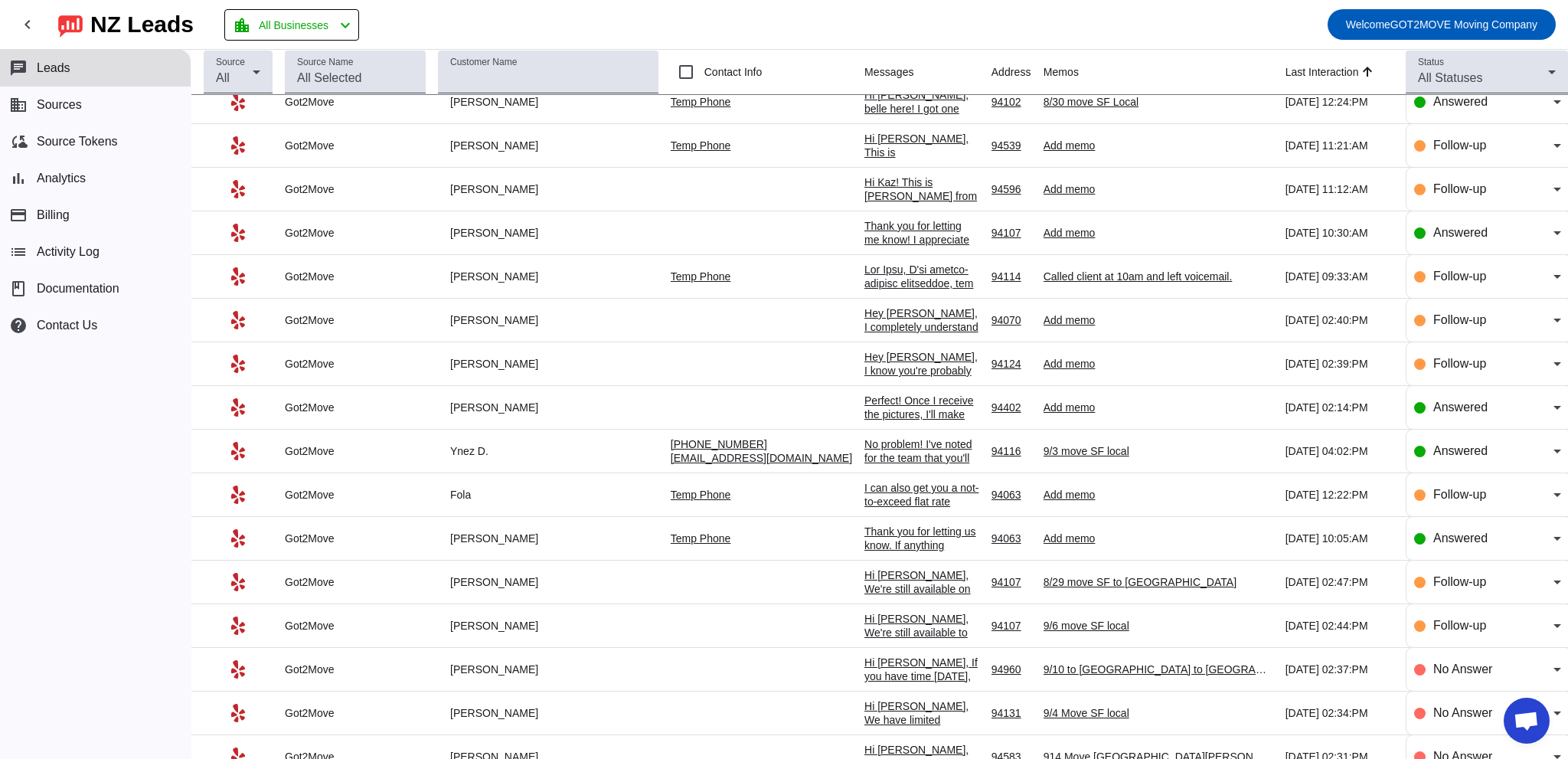
scroll to position [0, 0]
